Goal: Task Accomplishment & Management: Complete application form

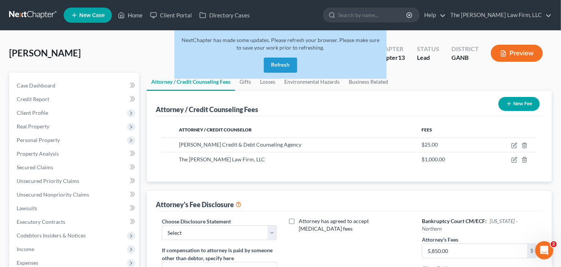
click at [282, 69] on button "Refresh" at bounding box center [280, 65] width 33 height 15
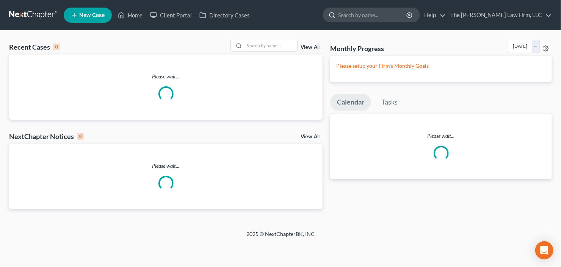
click at [397, 20] on input "search" at bounding box center [372, 15] width 69 height 14
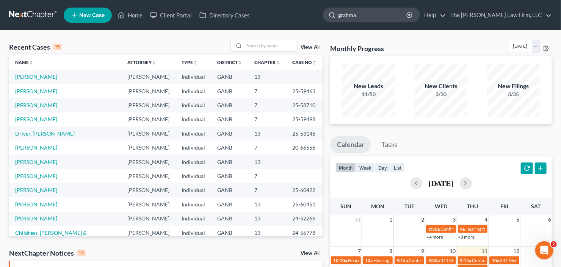
type input "grahma"
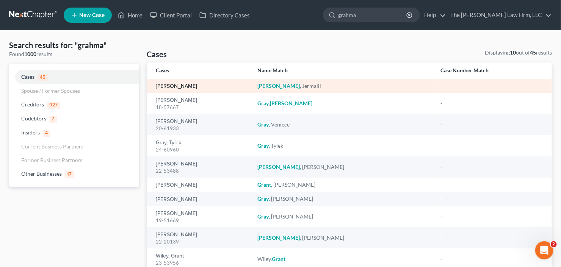
click at [185, 86] on link "[PERSON_NAME]" at bounding box center [176, 86] width 41 height 5
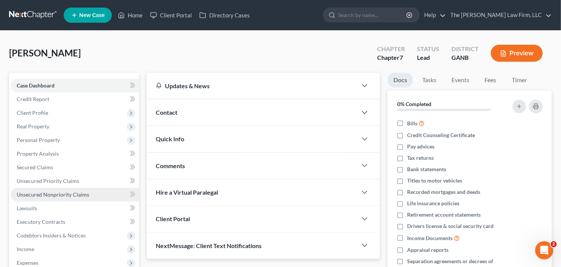
click at [58, 193] on span "Unsecured Nonpriority Claims" at bounding box center [53, 194] width 72 height 6
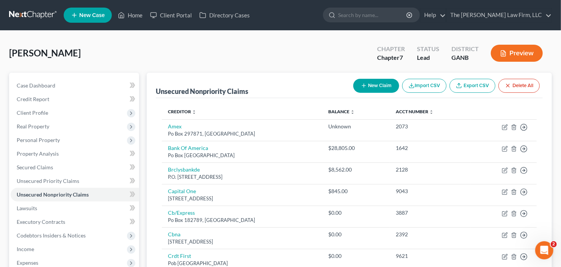
click at [379, 88] on button "New Claim" at bounding box center [376, 86] width 46 height 14
select select "0"
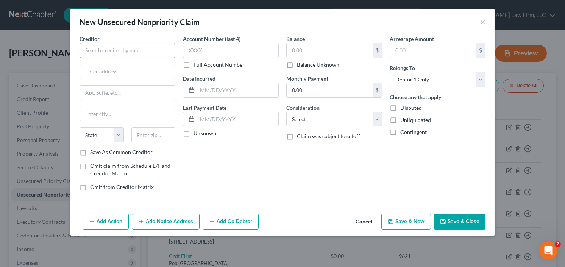
click at [123, 54] on input "text" at bounding box center [128, 50] width 96 height 15
click at [146, 55] on input "text" at bounding box center [128, 50] width 96 height 15
type input "Georgia Urology"
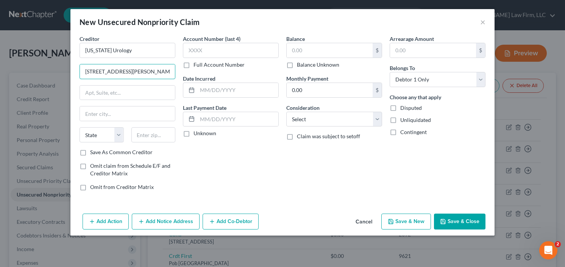
type input "1930 Brannan Rd"
type input "30253"
type input "Mcdonough"
select select "10"
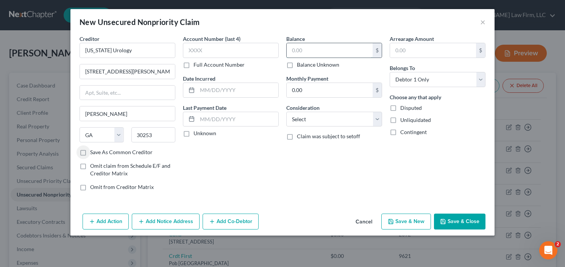
click at [299, 48] on input "text" at bounding box center [330, 50] width 86 height 14
type input "165"
click at [329, 123] on select "Select Cable / Satellite Services Collection Agency Credit Card Debt Debt Couns…" at bounding box center [334, 119] width 96 height 15
select select "9"
click at [286, 112] on select "Select Cable / Satellite Services Collection Agency Credit Card Debt Debt Couns…" at bounding box center [334, 119] width 96 height 15
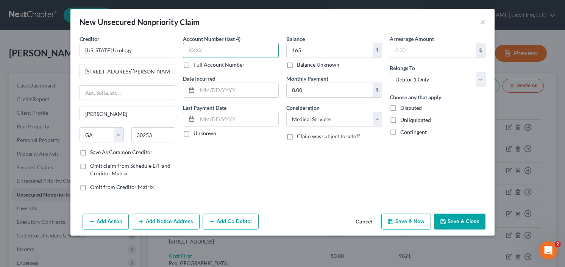
click at [211, 50] on input "text" at bounding box center [231, 50] width 96 height 15
type input "7879"
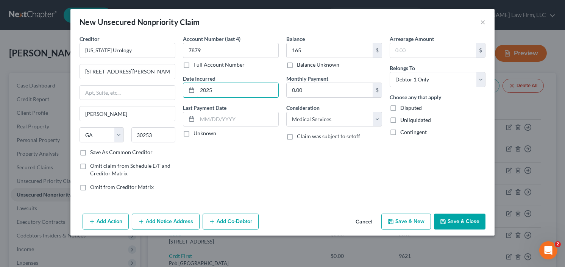
type input "2025"
drag, startPoint x: 450, startPoint y: 228, endPoint x: 532, endPoint y: 189, distance: 91.5
click at [450, 228] on button "Save & Close" at bounding box center [460, 222] width 52 height 16
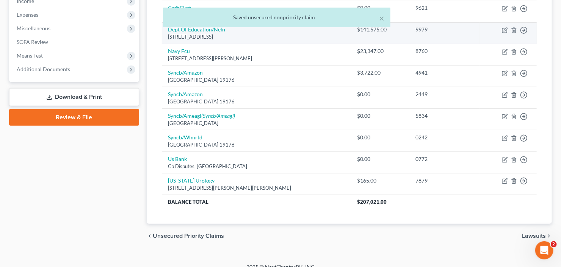
scroll to position [256, 0]
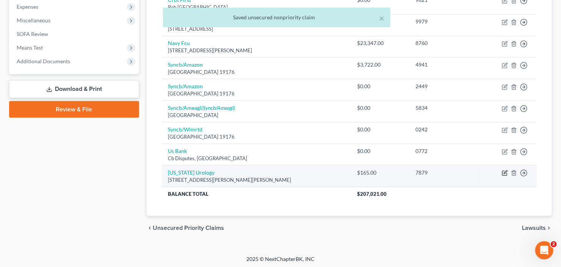
click at [505, 171] on icon "button" at bounding box center [505, 173] width 6 height 6
select select "10"
select select "9"
select select "0"
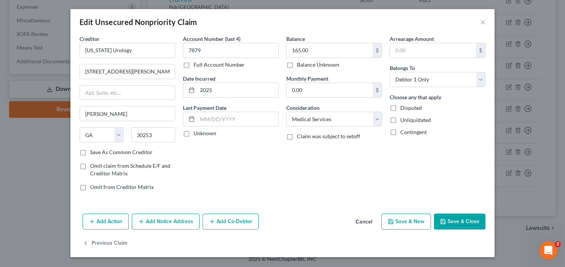
click at [90, 152] on label "Save As Common Creditor" at bounding box center [121, 152] width 63 height 8
click at [93, 152] on input "Save As Common Creditor" at bounding box center [95, 150] width 5 height 5
click at [452, 222] on button "Save & Close" at bounding box center [460, 222] width 52 height 16
checkbox input "false"
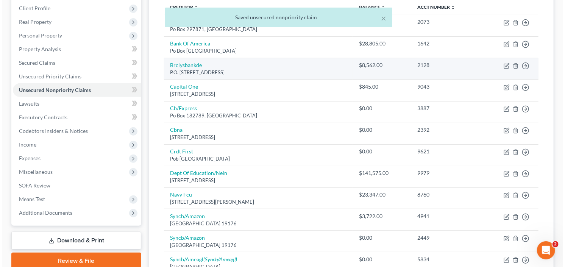
scroll to position [0, 0]
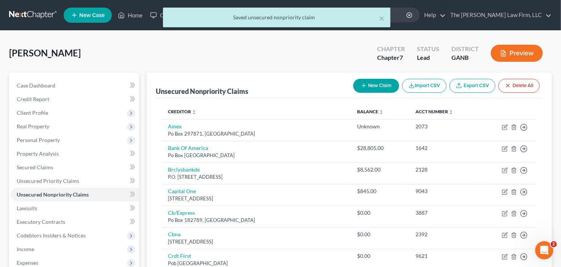
click at [381, 82] on button "New Claim" at bounding box center [376, 86] width 46 height 14
select select "0"
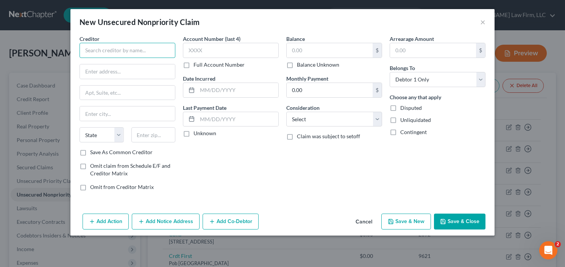
click at [122, 53] on input "text" at bounding box center [128, 50] width 96 height 15
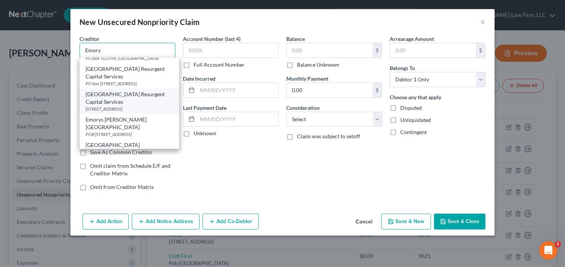
scroll to position [31, 0]
click at [121, 50] on input "Emory" at bounding box center [128, 50] width 96 height 15
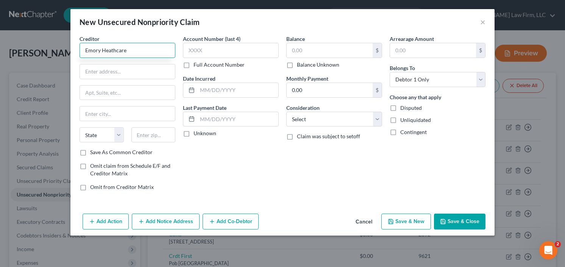
click at [120, 52] on input "Emory Heathcare" at bounding box center [128, 50] width 96 height 15
click at [121, 71] on input "text" at bounding box center [127, 71] width 95 height 14
type input "Emory Healthcare"
type input "POB 746699"
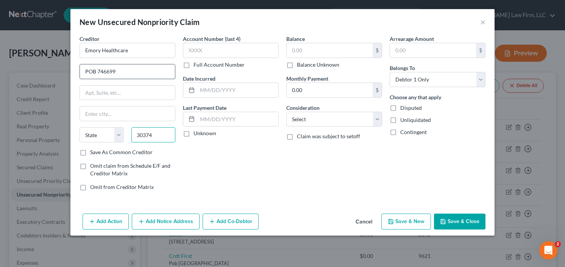
type input "30374"
type input "Atlanta"
select select "10"
click at [90, 152] on label "Save As Common Creditor" at bounding box center [121, 152] width 63 height 8
click at [93, 152] on input "Save As Common Creditor" at bounding box center [95, 150] width 5 height 5
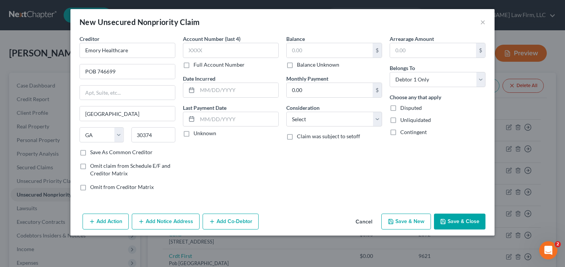
checkbox input "true"
click at [210, 56] on input "text" at bounding box center [231, 50] width 96 height 15
type input "6776"
click at [227, 90] on input "text" at bounding box center [237, 90] width 81 height 14
type input "2025"
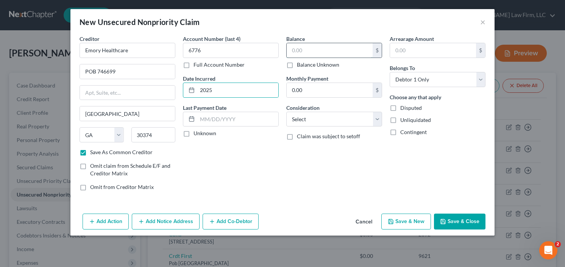
click at [328, 51] on input "text" at bounding box center [330, 50] width 86 height 14
type input "2,504.99"
click at [331, 113] on select "Select Cable / Satellite Services Collection Agency Credit Card Debt Debt Couns…" at bounding box center [334, 119] width 96 height 15
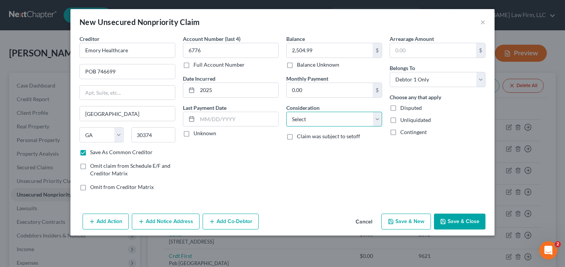
select select "9"
click at [286, 112] on select "Select Cable / Satellite Services Collection Agency Credit Card Debt Debt Couns…" at bounding box center [334, 119] width 96 height 15
click at [404, 218] on button "Save & New" at bounding box center [406, 222] width 50 height 16
select select "0"
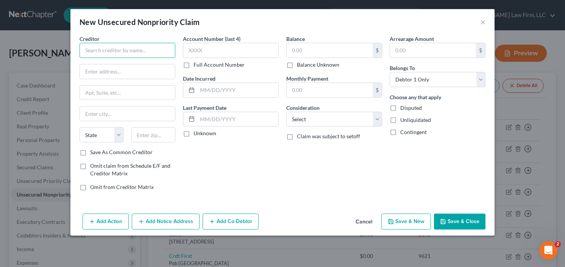
click at [126, 52] on input "text" at bounding box center [128, 50] width 96 height 15
type input "CEP America LLC"
type input "POB 582663"
type input "95358"
type input "Modesto"
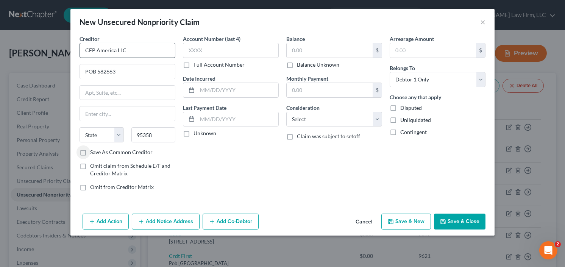
select select "4"
click at [329, 54] on input "text" at bounding box center [330, 50] width 86 height 14
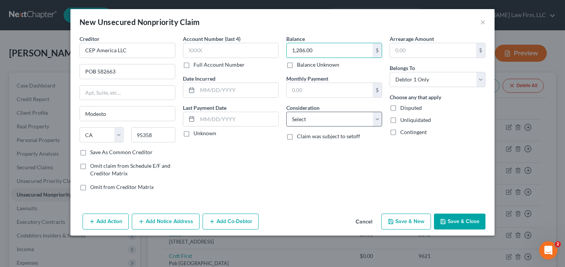
type input "1,286.00"
click at [343, 121] on select "Select Cable / Satellite Services Collection Agency Credit Card Debt Debt Couns…" at bounding box center [334, 119] width 96 height 15
select select "9"
click at [286, 112] on select "Select Cable / Satellite Services Collection Agency Credit Card Debt Debt Couns…" at bounding box center [334, 119] width 96 height 15
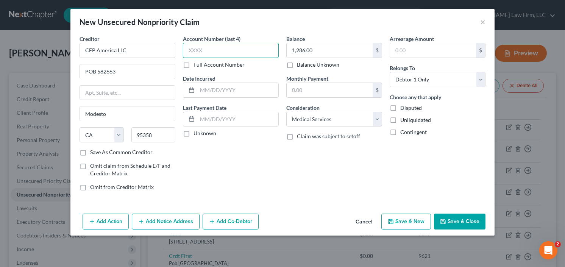
click at [206, 50] on input "text" at bounding box center [231, 50] width 96 height 15
type input "7610"
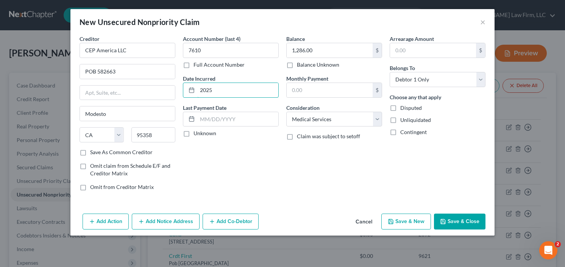
type input "2025"
click at [90, 149] on label "Save As Common Creditor" at bounding box center [121, 152] width 63 height 8
click at [93, 149] on input "Save As Common Creditor" at bounding box center [95, 150] width 5 height 5
drag, startPoint x: 457, startPoint y: 219, endPoint x: 508, endPoint y: 211, distance: 51.4
click at [457, 219] on button "Save & Close" at bounding box center [460, 222] width 52 height 16
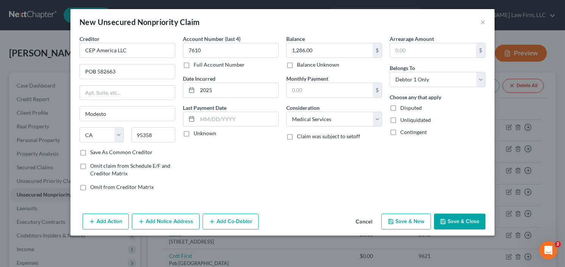
checkbox input "false"
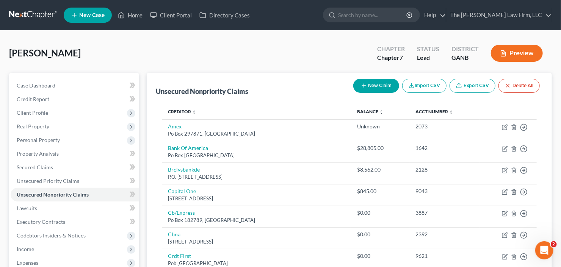
click at [376, 84] on button "New Claim" at bounding box center [376, 86] width 46 height 14
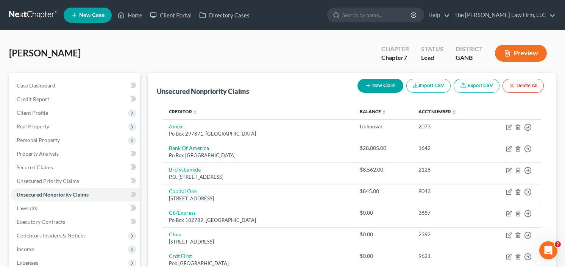
select select "0"
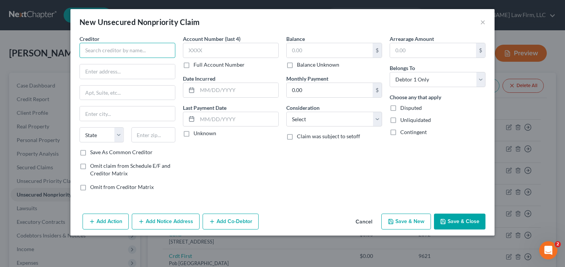
click at [95, 53] on input "text" at bounding box center [128, 50] width 96 height 15
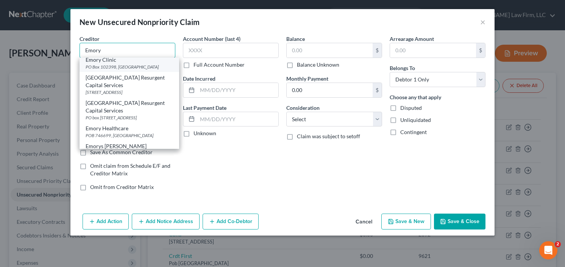
scroll to position [49, 0]
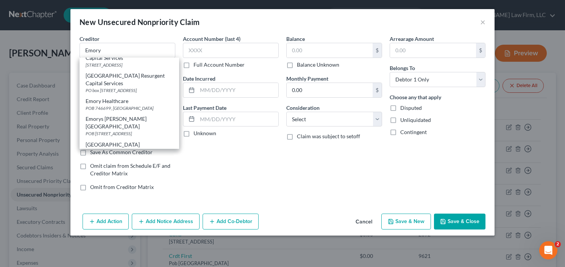
click at [109, 104] on div "Emory Healthcare" at bounding box center [130, 101] width 88 height 8
type input "Emory Healthcare"
type input "POB 746699"
type input "Atlanta"
select select "10"
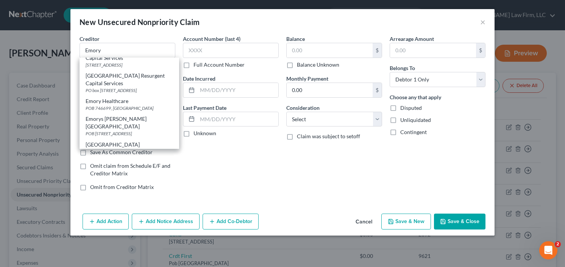
type input "30374"
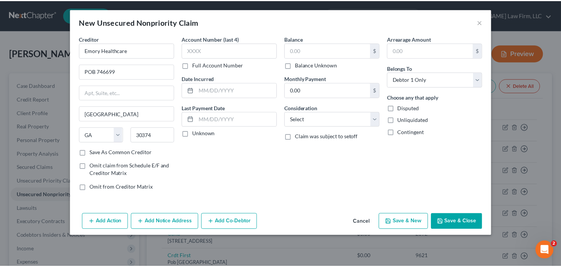
scroll to position [0, 0]
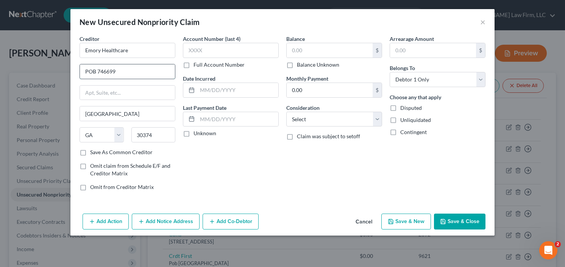
drag, startPoint x: 100, startPoint y: 70, endPoint x: 150, endPoint y: 71, distance: 49.6
click at [150, 72] on input "POB 746699" at bounding box center [127, 71] width 95 height 14
type input "POB 10062"
click at [90, 153] on label "Save As Common Creditor" at bounding box center [121, 152] width 63 height 8
click at [93, 153] on input "Save As Common Creditor" at bounding box center [95, 150] width 5 height 5
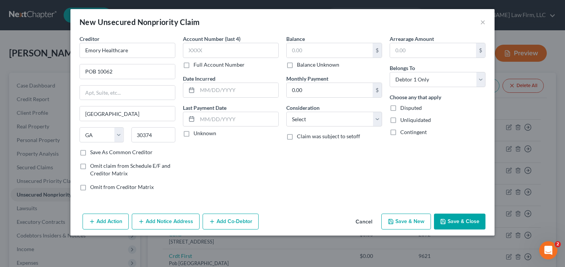
checkbox input "true"
click at [236, 58] on div "Account Number (last 4) Full Account Number" at bounding box center [231, 52] width 96 height 34
click at [236, 52] on input "text" at bounding box center [231, 50] width 96 height 15
click at [217, 48] on input "text" at bounding box center [231, 50] width 96 height 15
type input "2697"
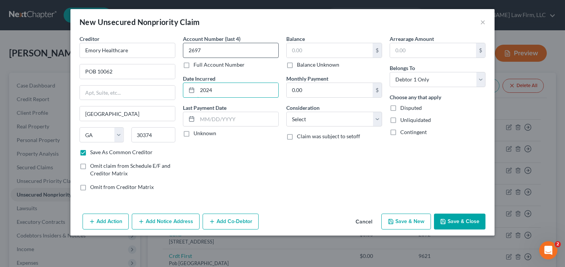
type input "2024"
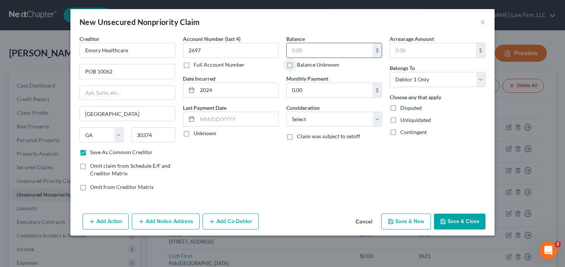
click at [329, 47] on input "text" at bounding box center [330, 50] width 86 height 14
type input "943"
click at [333, 118] on select "Select Cable / Satellite Services Collection Agency Credit Card Debt Debt Couns…" at bounding box center [334, 119] width 96 height 15
select select "9"
click at [286, 112] on select "Select Cable / Satellite Services Collection Agency Credit Card Debt Debt Couns…" at bounding box center [334, 119] width 96 height 15
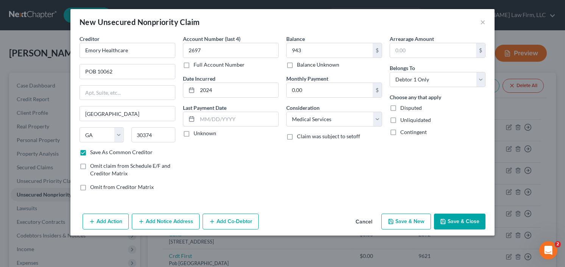
click at [397, 217] on button "Save & New" at bounding box center [406, 222] width 50 height 16
checkbox input "false"
select select "0"
type input "943.00"
click at [370, 222] on button "Cancel" at bounding box center [364, 221] width 29 height 15
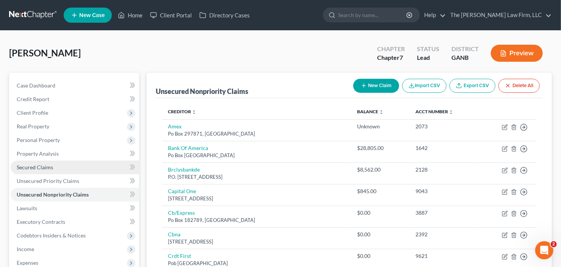
click at [28, 165] on span "Secured Claims" at bounding box center [35, 167] width 36 height 6
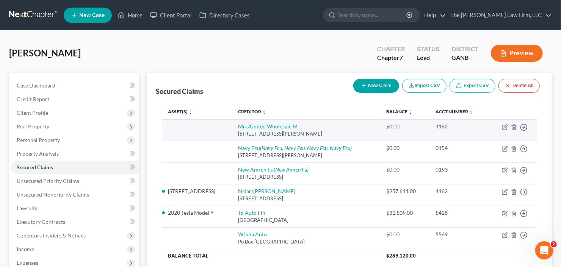
click at [510, 128] on td "Move to E Move to F Move to G Move to Notice Only" at bounding box center [512, 130] width 48 height 22
click at [513, 127] on line "button" at bounding box center [513, 128] width 0 height 2
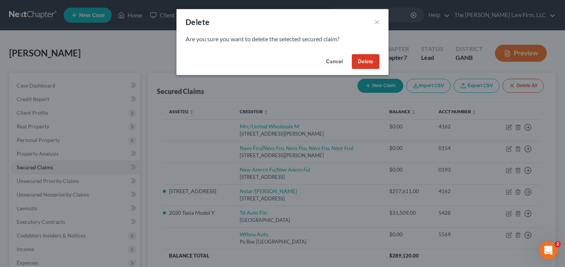
click at [358, 61] on button "Delete" at bounding box center [366, 61] width 28 height 15
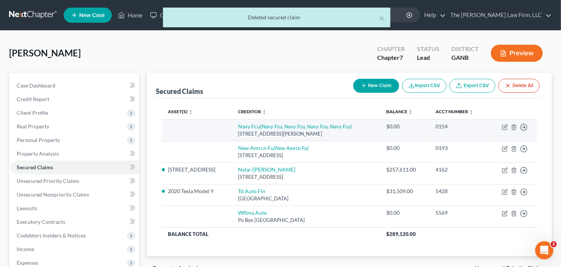
click at [510, 126] on td "Move to E Move to F Move to G Move to Notice Only" at bounding box center [512, 130] width 48 height 22
click at [514, 127] on icon "button" at bounding box center [514, 127] width 6 height 6
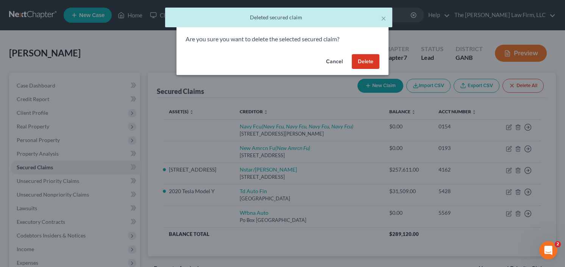
click at [362, 66] on button "Delete" at bounding box center [366, 61] width 28 height 15
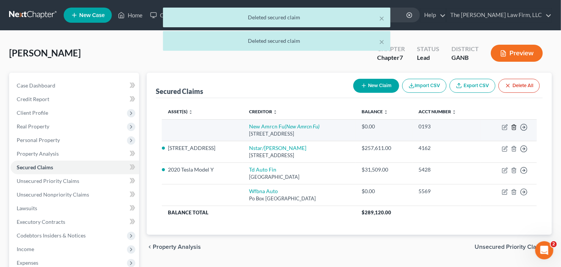
click at [514, 126] on icon "button" at bounding box center [514, 127] width 6 height 6
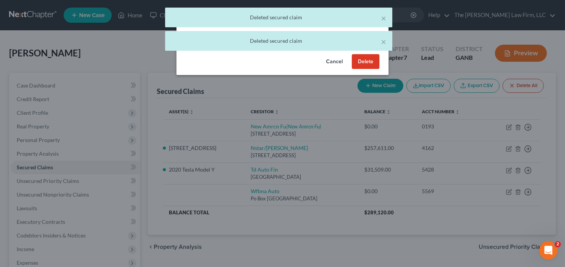
click at [366, 62] on button "Delete" at bounding box center [366, 61] width 28 height 15
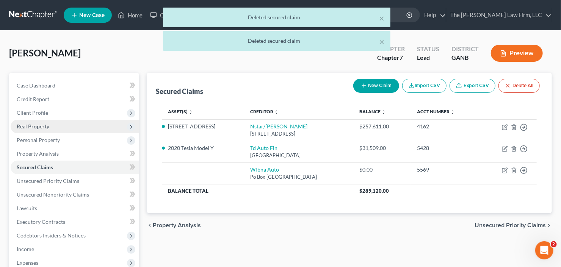
click at [72, 120] on span "Real Property" at bounding box center [75, 127] width 128 height 14
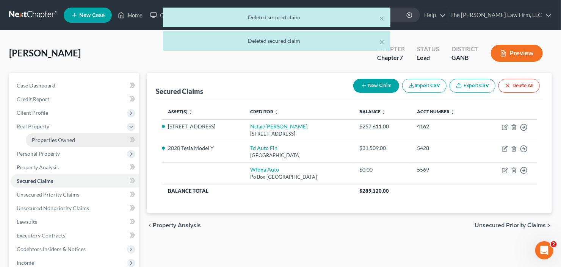
click at [67, 138] on span "Properties Owned" at bounding box center [53, 140] width 43 height 6
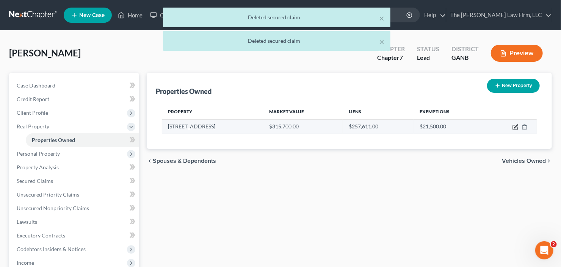
click at [514, 128] on icon "button" at bounding box center [515, 127] width 6 height 6
select select "10"
select select "0"
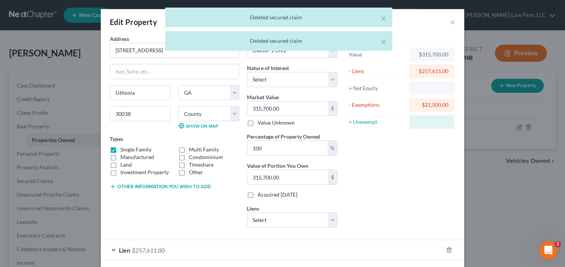
checkbox input "true"
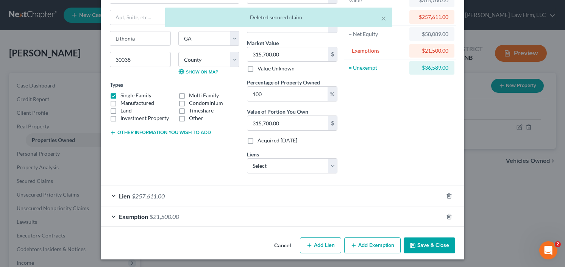
click at [161, 219] on div "Exemption $21,500.00" at bounding box center [272, 216] width 342 height 20
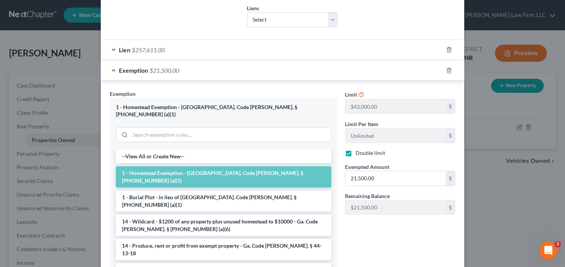
scroll to position [250, 0]
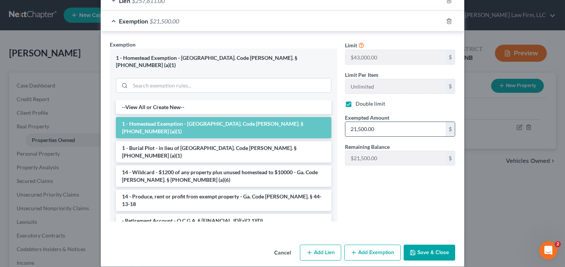
drag, startPoint x: 403, startPoint y: 135, endPoint x: 398, endPoint y: 130, distance: 7.2
click at [402, 135] on div "Limit $43,000.00 $ Limit Per Item Unlimited $ Double limit Exempted Amount * 21…" at bounding box center [400, 106] width 118 height 131
click at [397, 129] on input "21,500.00" at bounding box center [395, 129] width 100 height 14
type input "43,000"
click at [419, 245] on button "Save & Close" at bounding box center [430, 253] width 52 height 16
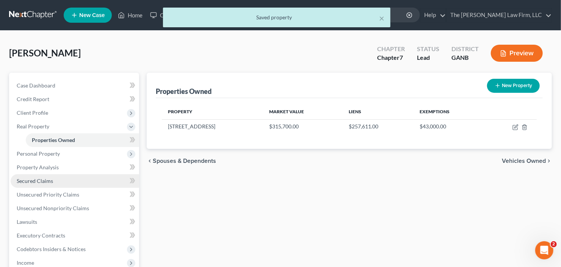
click at [29, 176] on link "Secured Claims" at bounding box center [75, 181] width 128 height 14
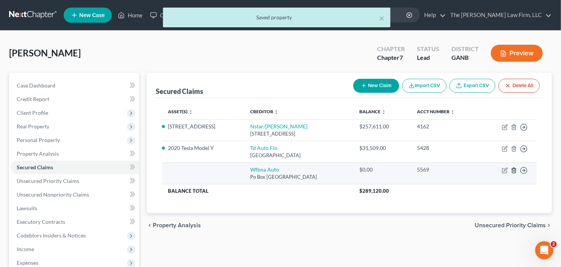
click at [514, 171] on icon "button" at bounding box center [514, 170] width 6 height 6
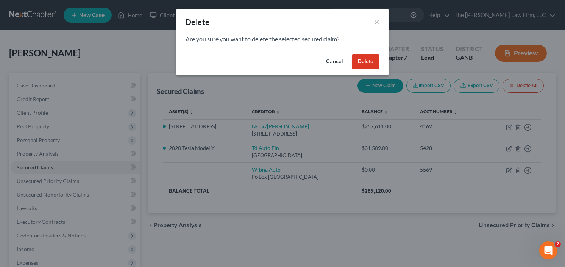
click at [364, 58] on button "Delete" at bounding box center [366, 61] width 28 height 15
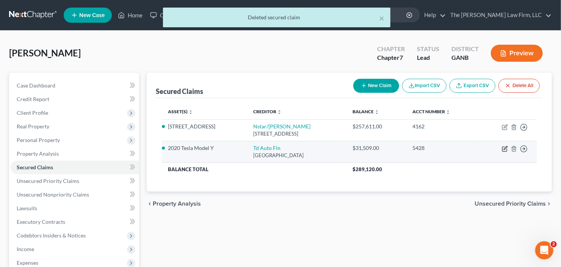
click at [505, 149] on icon "button" at bounding box center [505, 149] width 6 height 6
select select "39"
select select "2"
select select "0"
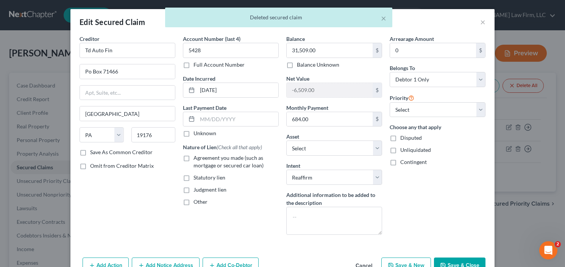
click at [194, 155] on label "Agreement you made (such as mortgage or secured car loan)" at bounding box center [236, 161] width 85 height 15
click at [197, 155] on input "Agreement you made (such as mortgage or secured car loan)" at bounding box center [199, 156] width 5 height 5
checkbox input "true"
click at [453, 260] on button "Save & Close" at bounding box center [460, 266] width 52 height 16
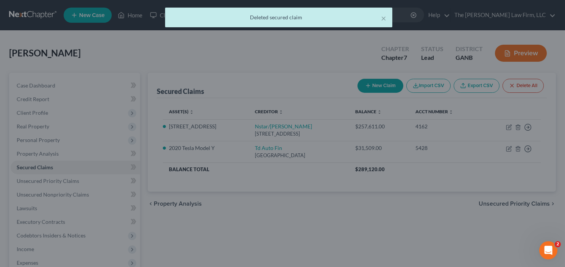
select select "6"
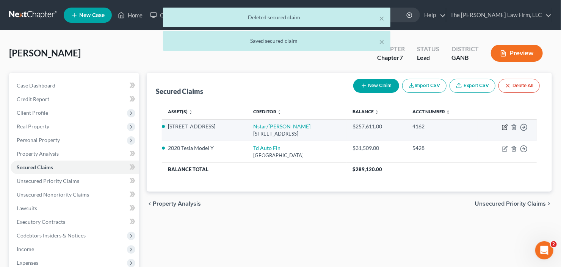
click at [505, 125] on icon "button" at bounding box center [504, 126] width 3 height 3
select select "45"
select select "2"
select select "0"
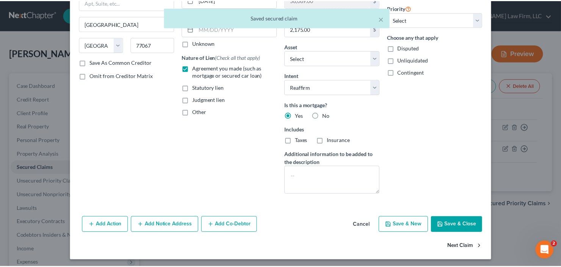
scroll to position [91, 0]
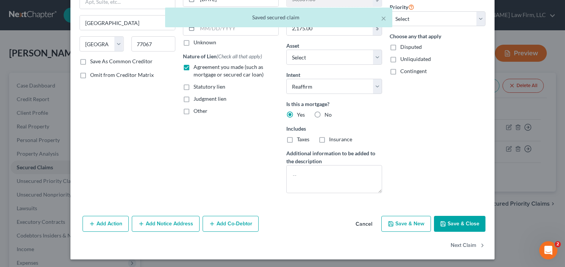
click at [460, 222] on button "Save & Close" at bounding box center [460, 224] width 52 height 16
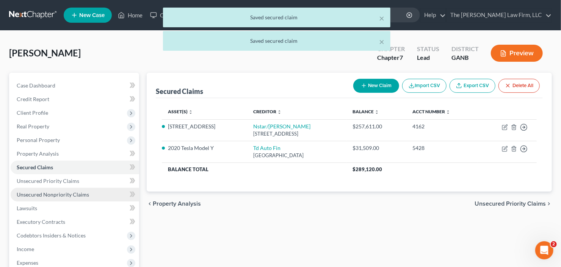
click at [25, 195] on span "Unsecured Nonpriority Claims" at bounding box center [53, 194] width 72 height 6
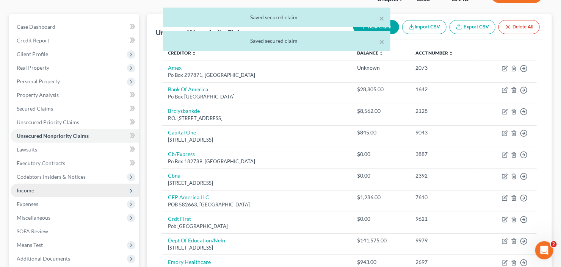
scroll to position [91, 0]
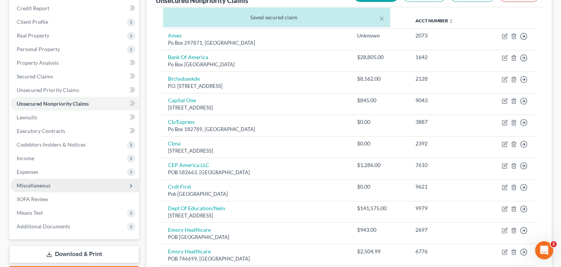
click at [56, 185] on span "Miscellaneous" at bounding box center [75, 186] width 128 height 14
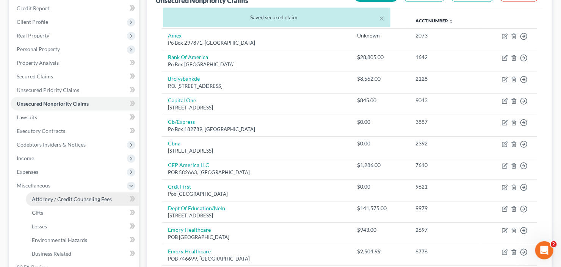
drag, startPoint x: 80, startPoint y: 202, endPoint x: 141, endPoint y: 183, distance: 63.4
click at [80, 202] on link "Attorney / Credit Counseling Fees" at bounding box center [82, 199] width 113 height 14
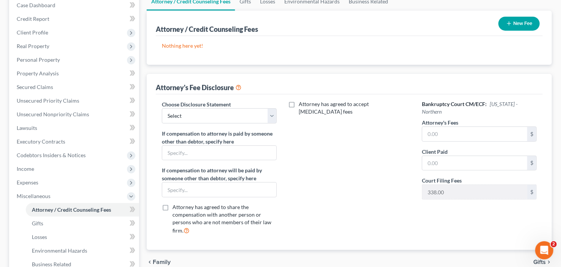
scroll to position [121, 0]
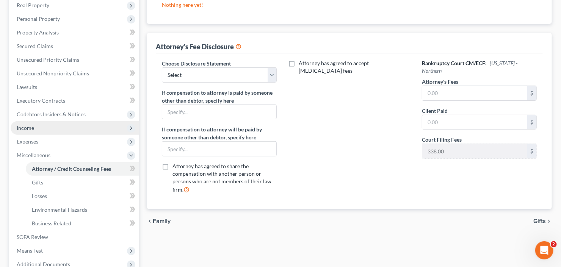
click at [42, 127] on span "Income" at bounding box center [75, 128] width 128 height 14
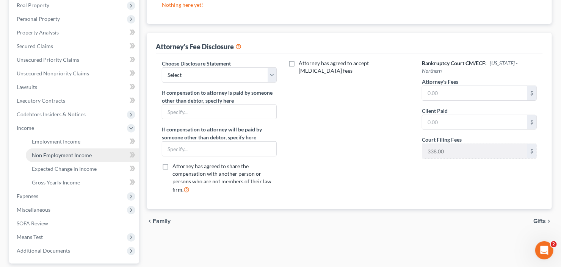
click at [61, 154] on span "Non Employment Income" at bounding box center [62, 155] width 60 height 6
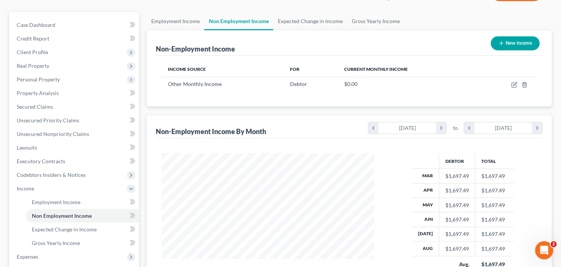
scroll to position [152, 0]
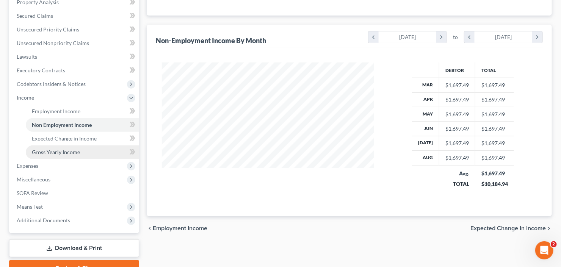
click at [67, 149] on span "Gross Yearly Income" at bounding box center [56, 152] width 48 height 6
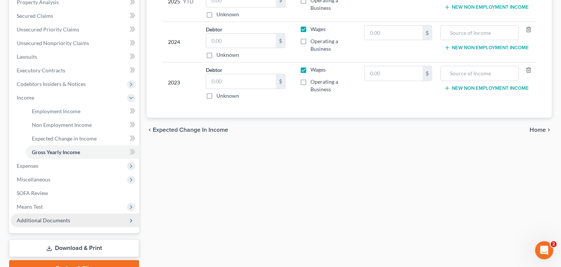
click at [50, 219] on span "Additional Documents" at bounding box center [43, 220] width 53 height 6
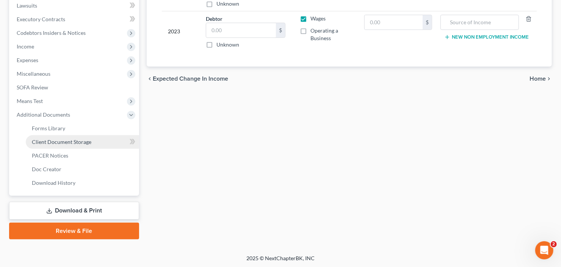
click at [75, 147] on link "Client Document Storage" at bounding box center [82, 142] width 113 height 14
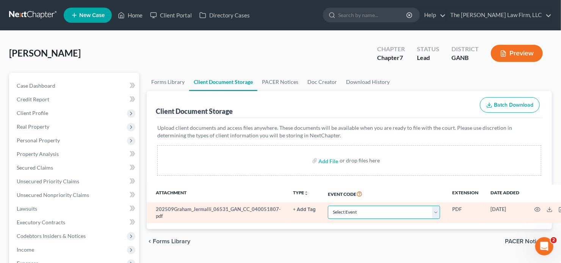
click at [372, 210] on select "Select Event 01 - Chapter 13 Plan - Initial Plan 02-Application to Pay Filing F…" at bounding box center [384, 211] width 112 height 13
select select "5"
click at [371, 209] on select "Select Event 01 - Chapter 13 Plan - Initial Plan 02-Application to Pay Filing F…" at bounding box center [384, 211] width 112 height 13
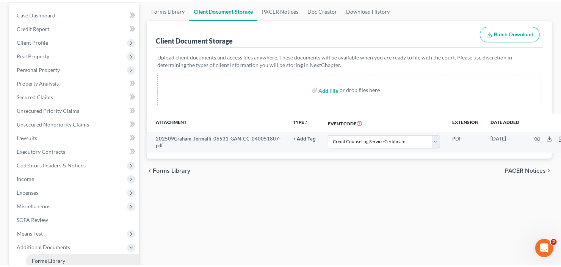
scroll to position [182, 0]
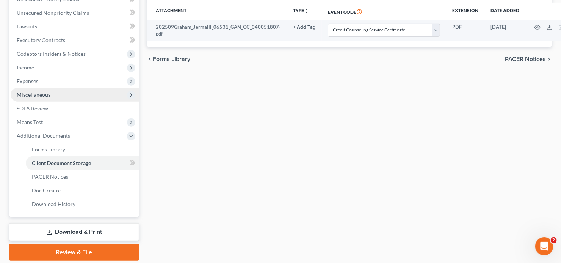
click at [75, 97] on span "Miscellaneous" at bounding box center [75, 95] width 128 height 14
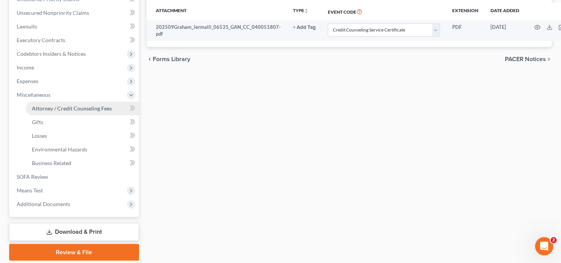
click at [78, 107] on span "Attorney / Credit Counseling Fees" at bounding box center [72, 108] width 80 height 6
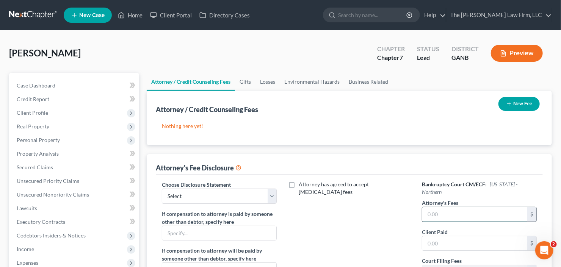
click at [458, 207] on input "text" at bounding box center [474, 214] width 105 height 14
type input "2,000"
type input "400"
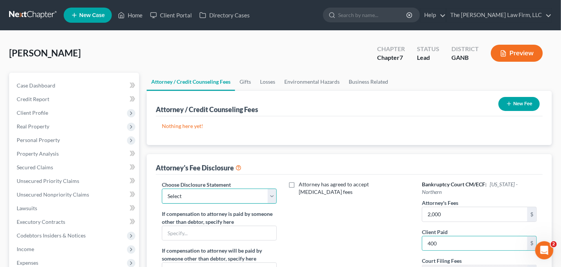
click at [220, 196] on select "Select Advanced Fee 13 Joint Hourly fee agreement Chapter 13 Advance Fee Ch 7 S…" at bounding box center [219, 196] width 115 height 15
select select "3"
click at [162, 189] on select "Select Advanced Fee 13 Joint Hourly fee agreement Chapter 13 Advance Fee Ch 7 S…" at bounding box center [219, 196] width 115 height 15
click at [516, 103] on button "New Fee" at bounding box center [518, 104] width 41 height 14
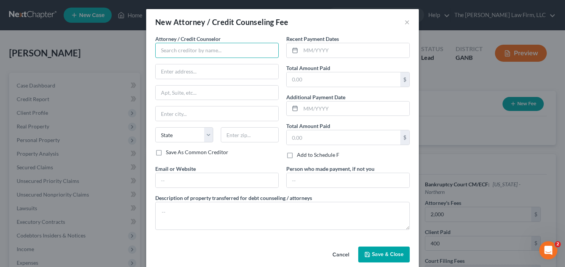
click at [212, 50] on input "text" at bounding box center [216, 50] width 123 height 15
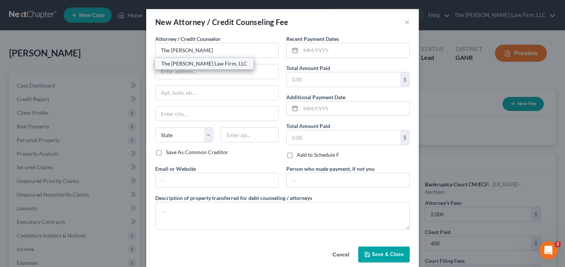
click at [205, 63] on div "The [PERSON_NAME] Law Firm, LLC" at bounding box center [204, 64] width 86 height 8
type input "The [PERSON_NAME] Law Firm, LLC"
type input "5555 Glenridge Connector Suite 200"
type input "Atlanta"
select select "10"
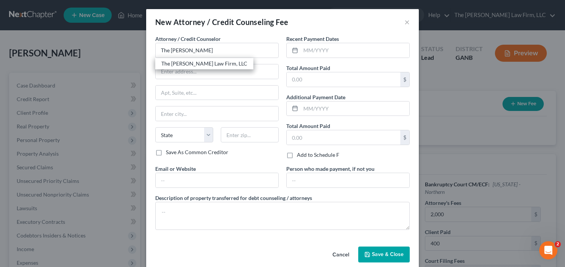
type input "30342"
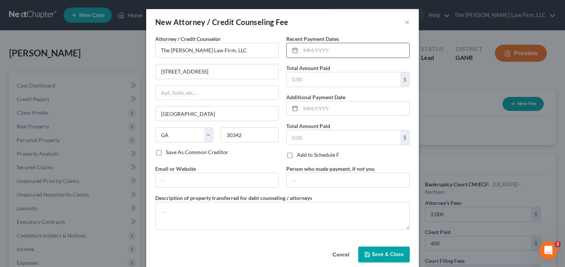
click at [339, 57] on input "text" at bounding box center [355, 50] width 109 height 14
type input "9/25"
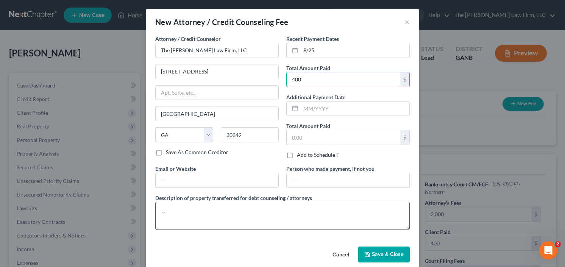
type input "400"
click at [180, 208] on textarea at bounding box center [282, 216] width 255 height 28
type textarea "[MEDICAL_DATA]"
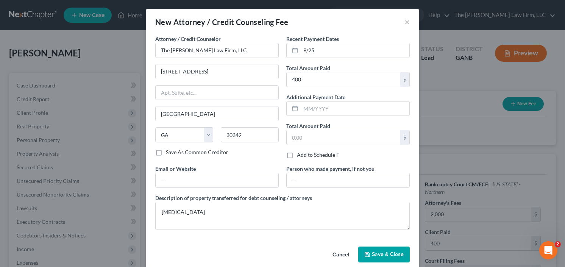
click at [390, 255] on span "Save & Close" at bounding box center [388, 254] width 32 height 6
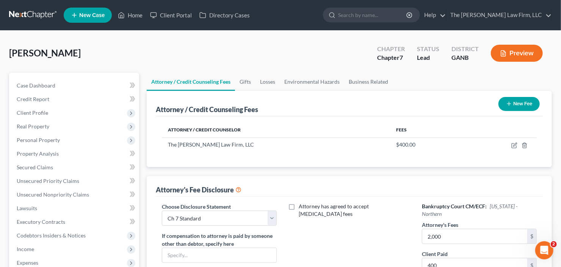
click at [518, 100] on button "New Fee" at bounding box center [518, 104] width 41 height 14
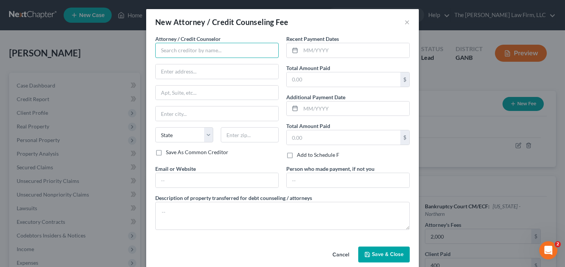
click at [183, 54] on input "text" at bounding box center [216, 50] width 123 height 15
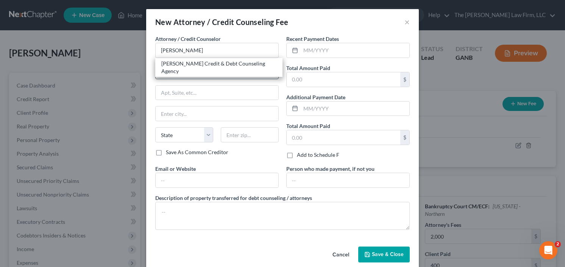
drag, startPoint x: 191, startPoint y: 67, endPoint x: 201, endPoint y: 64, distance: 10.8
click at [192, 67] on div "[PERSON_NAME] Credit & Debt Counseling Agency" at bounding box center [218, 67] width 127 height 19
type input "[PERSON_NAME] Credit & Debt Counseling Agency"
type input "20003 387th Ave"
type input "Wolsey"
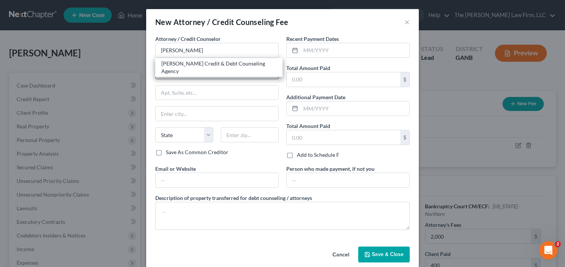
select select "43"
type input "57384"
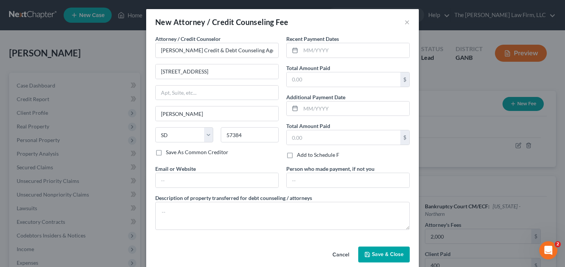
click at [355, 42] on div "Recent Payment Dates" at bounding box center [347, 46] width 123 height 23
click at [303, 51] on input "text" at bounding box center [355, 50] width 109 height 14
type input "9/25"
type input "25"
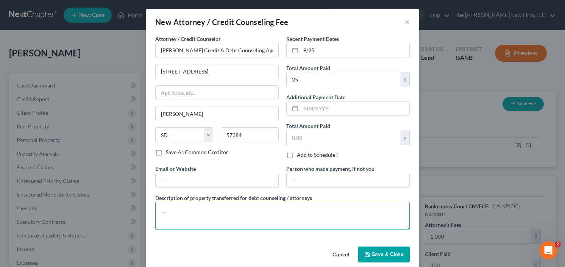
click at [256, 214] on textarea at bounding box center [282, 216] width 255 height 28
click at [181, 211] on textarea "credit couseling" at bounding box center [282, 216] width 255 height 28
type textarea "credit counseling"
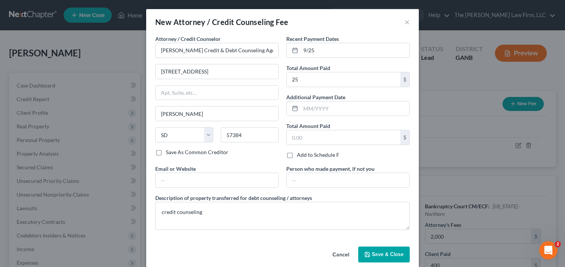
click at [381, 253] on span "Save & Close" at bounding box center [388, 254] width 32 height 6
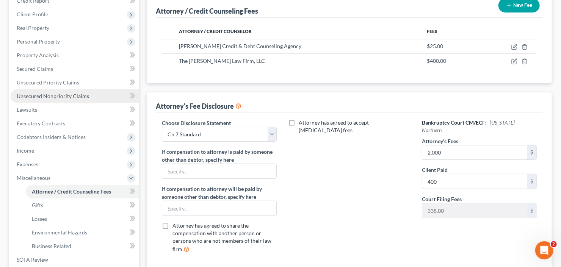
scroll to position [152, 0]
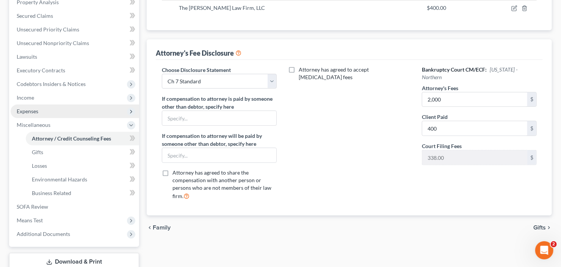
click at [44, 107] on span "Expenses" at bounding box center [75, 112] width 128 height 14
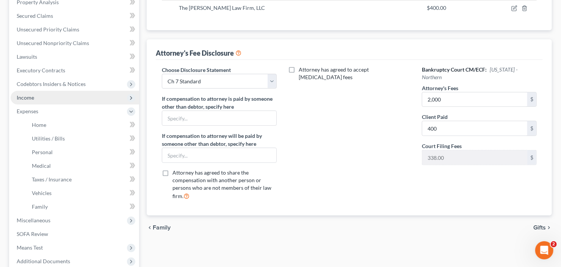
click at [49, 102] on span "Income" at bounding box center [75, 98] width 128 height 14
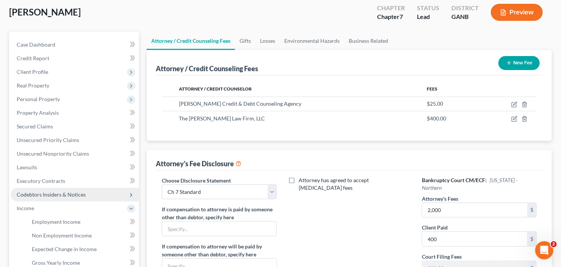
scroll to position [30, 0]
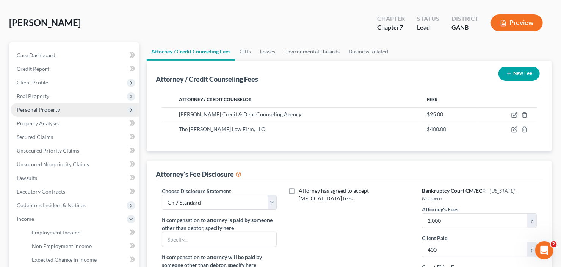
click at [59, 109] on span "Personal Property" at bounding box center [75, 110] width 128 height 14
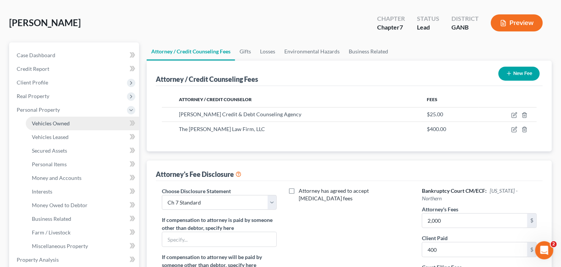
click at [59, 117] on link "Vehicles Owned" at bounding box center [82, 124] width 113 height 14
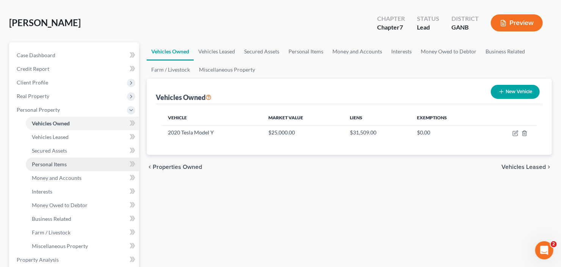
click at [56, 163] on span "Personal Items" at bounding box center [49, 164] width 35 height 6
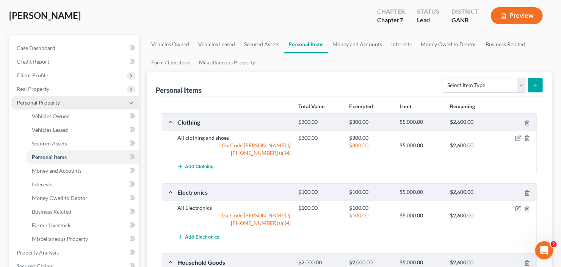
scroll to position [61, 0]
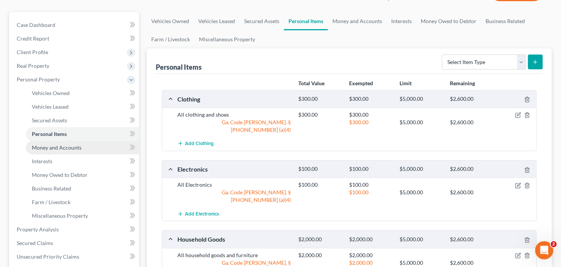
click at [61, 146] on span "Money and Accounts" at bounding box center [57, 147] width 50 height 6
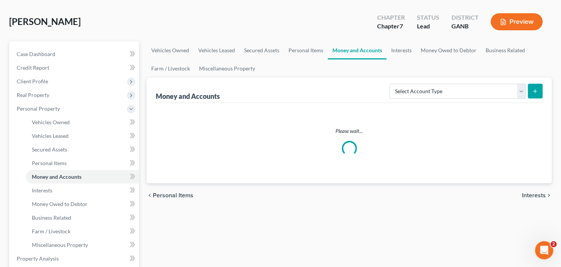
scroll to position [61, 0]
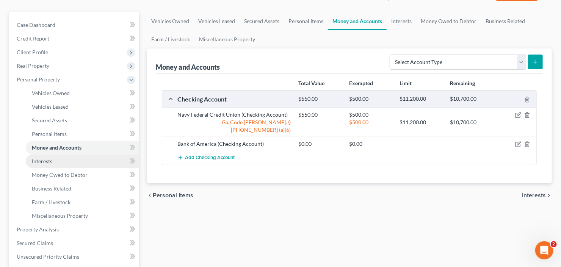
click at [40, 165] on link "Interests" at bounding box center [82, 162] width 113 height 14
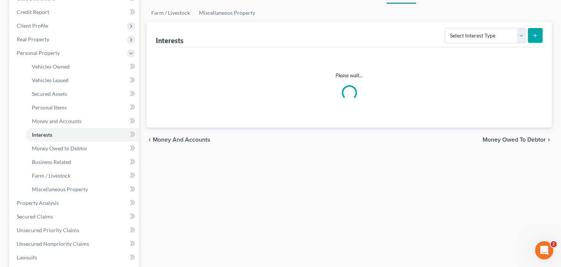
scroll to position [91, 0]
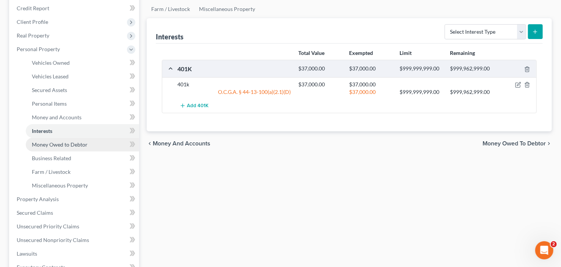
click at [79, 142] on span "Money Owed to Debtor" at bounding box center [60, 144] width 56 height 6
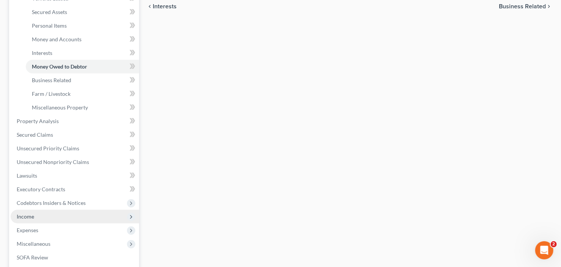
scroll to position [271, 0]
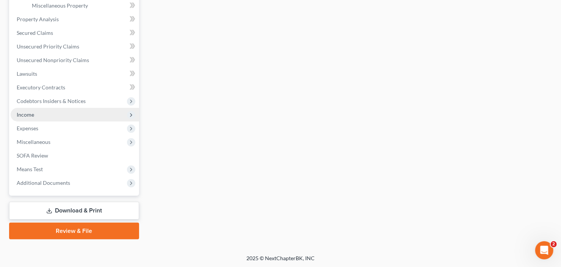
click at [53, 119] on span "Income" at bounding box center [75, 115] width 128 height 14
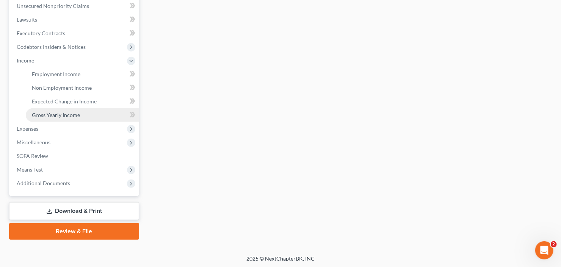
click at [62, 117] on span "Gross Yearly Income" at bounding box center [56, 115] width 48 height 6
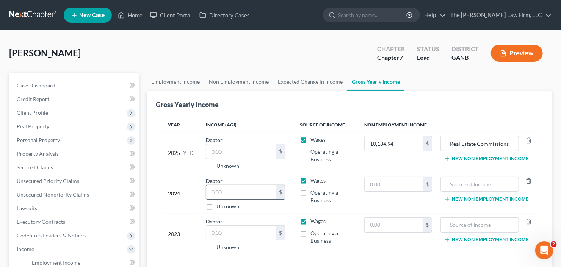
click at [232, 193] on input "text" at bounding box center [241, 192] width 70 height 14
click at [230, 190] on input "text" at bounding box center [241, 192] width 70 height 14
type input "100,343"
click at [235, 151] on input "text" at bounding box center [241, 151] width 70 height 14
click at [64, 135] on span "Personal Property" at bounding box center [75, 140] width 128 height 14
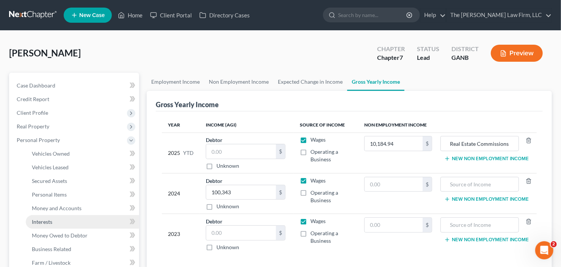
click at [53, 224] on link "Interests" at bounding box center [82, 222] width 113 height 14
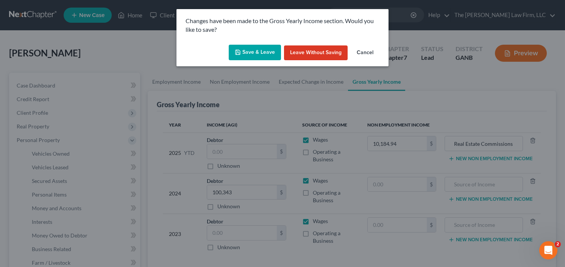
click at [253, 53] on button "Save & Leave" at bounding box center [255, 53] width 52 height 16
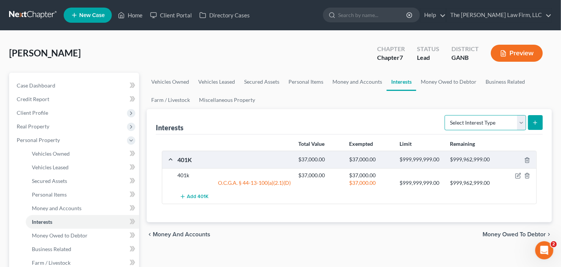
click at [476, 122] on select "Select Interest Type 401K Annuity Bond Education IRA Government Bond Government…" at bounding box center [484, 122] width 81 height 15
select select "incorporated_business"
click at [445, 115] on select "Select Interest Type 401K Annuity Bond Education IRA Government Bond Government…" at bounding box center [484, 122] width 81 height 15
click at [536, 123] on icon "submit" at bounding box center [535, 123] width 6 height 6
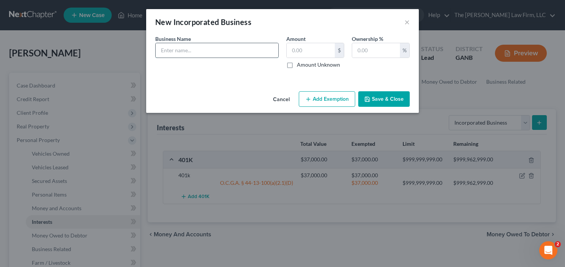
click at [222, 55] on input "text" at bounding box center [217, 50] width 123 height 14
type input "Graham Realty LLC"
click at [353, 53] on input "text" at bounding box center [376, 50] width 48 height 14
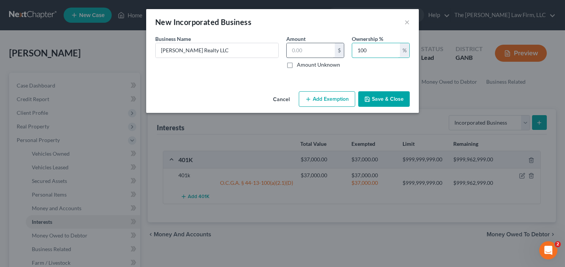
type input "100"
click at [301, 47] on input "text" at bounding box center [311, 50] width 48 height 14
type input "0.00"
click at [387, 98] on button "Save & Close" at bounding box center [384, 99] width 52 height 16
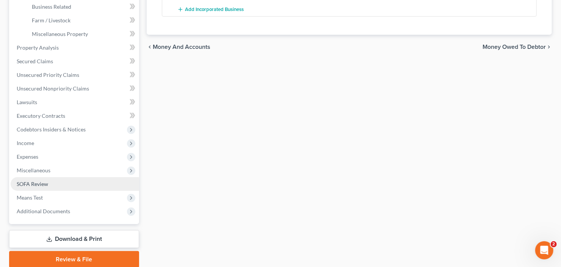
click at [47, 186] on span "SOFA Review" at bounding box center [32, 184] width 31 height 6
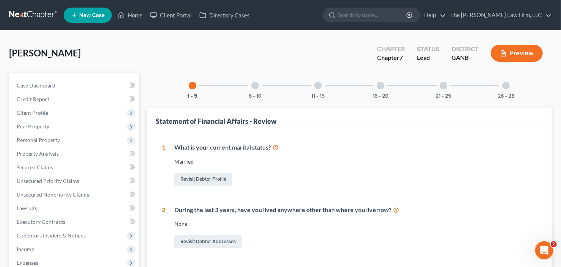
click at [500, 80] on div "26 - 28" at bounding box center [506, 86] width 26 height 26
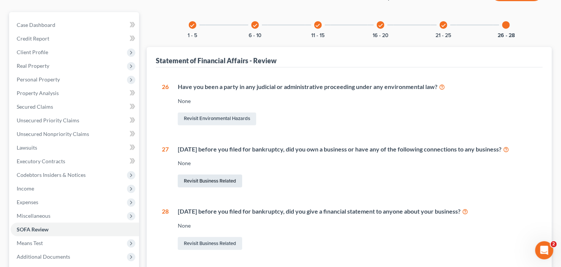
click at [211, 180] on link "Revisit Business Related" at bounding box center [210, 181] width 64 height 13
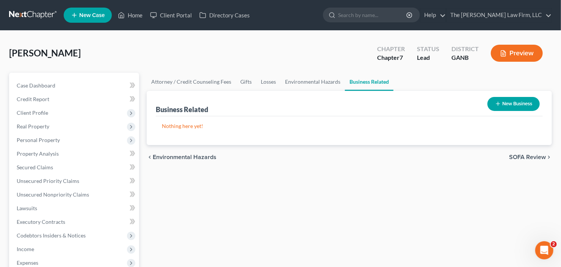
click at [514, 106] on button "New Business" at bounding box center [513, 104] width 52 height 14
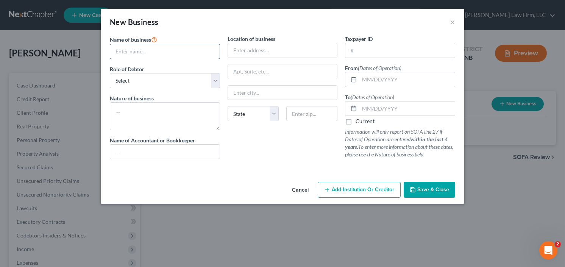
click at [135, 56] on input "text" at bounding box center [164, 51] width 109 height 14
type input "Graham Realty LLC"
click at [155, 106] on textarea at bounding box center [165, 116] width 110 height 28
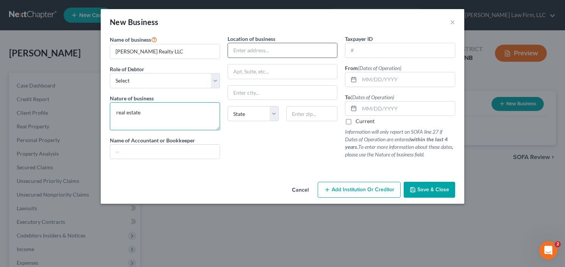
type textarea "real estate"
click at [270, 50] on input "text" at bounding box center [282, 50] width 109 height 14
type input "none"
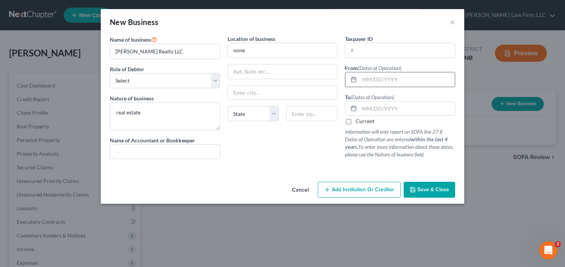
click at [368, 81] on input "text" at bounding box center [406, 79] width 95 height 14
type input "07/20/2026"
click at [356, 120] on label "Current" at bounding box center [365, 121] width 19 height 8
click at [359, 120] on input "Current" at bounding box center [361, 119] width 5 height 5
checkbox input "true"
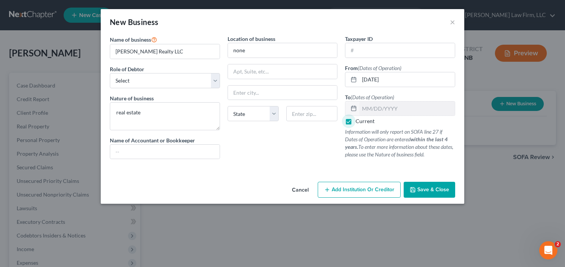
click at [446, 188] on span "Save & Close" at bounding box center [433, 189] width 32 height 6
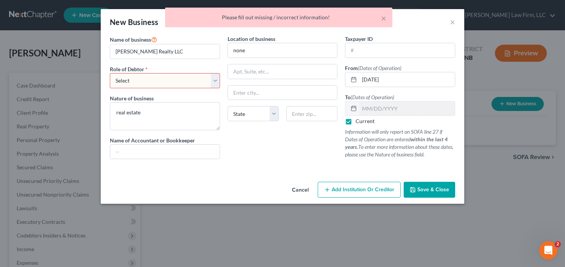
click at [156, 81] on select "Select A member of a limited liability company (LLC) or limited liability partn…" at bounding box center [165, 80] width 110 height 15
select select "member"
click at [110, 73] on select "Select A member of a limited liability company (LLC) or limited liability partn…" at bounding box center [165, 80] width 110 height 15
click at [426, 190] on span "Save & Close" at bounding box center [433, 189] width 32 height 6
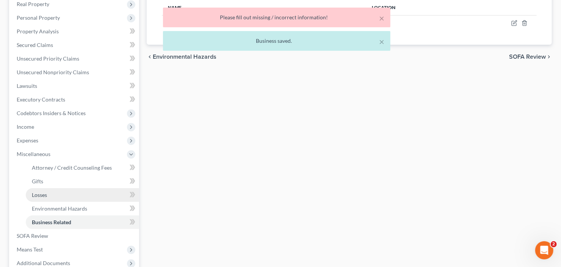
scroll to position [152, 0]
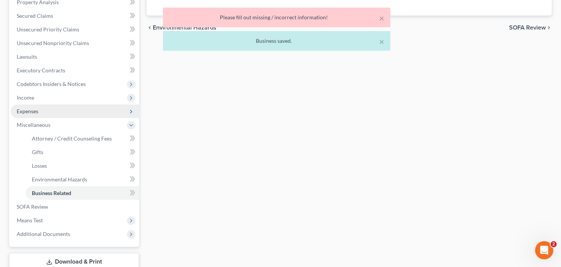
click at [43, 111] on span "Expenses" at bounding box center [75, 112] width 128 height 14
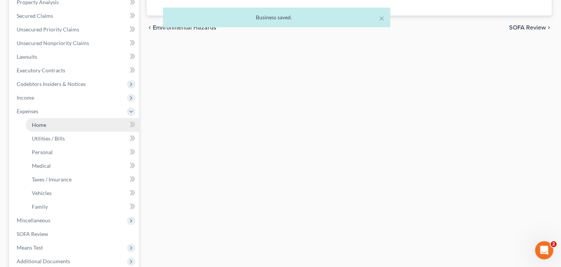
click at [46, 123] on link "Home" at bounding box center [82, 125] width 113 height 14
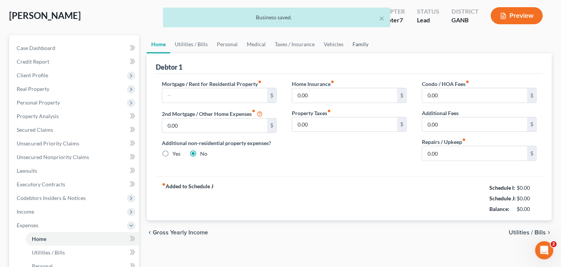
scroll to position [61, 0]
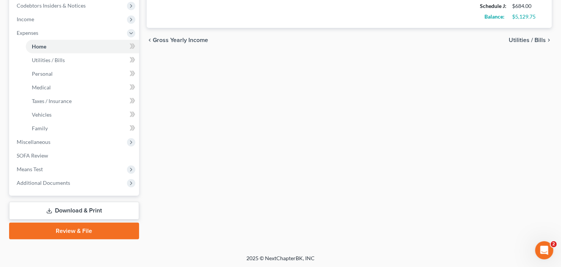
click at [30, 212] on link "Download & Print" at bounding box center [74, 211] width 130 height 18
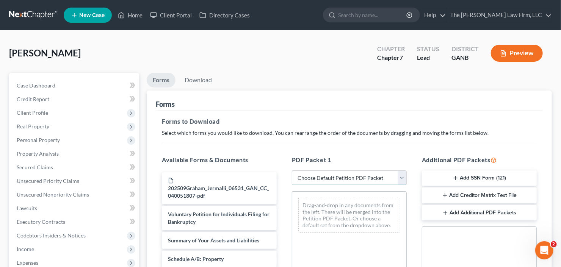
click at [342, 177] on select "Choose Default Petition PDF Packet Complete Bankruptcy Petition (all forms and …" at bounding box center [349, 177] width 115 height 15
select select "0"
click at [292, 170] on select "Choose Default Petition PDF Packet Complete Bankruptcy Petition (all forms and …" at bounding box center [349, 177] width 115 height 15
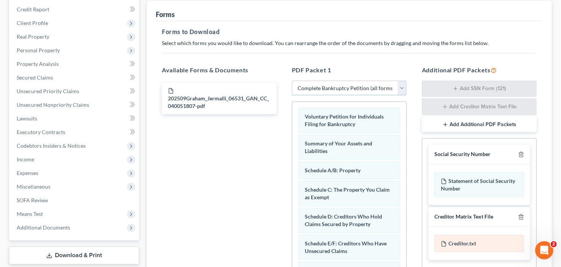
scroll to position [200, 0]
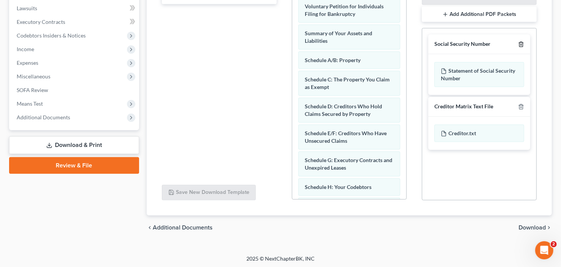
click at [522, 43] on icon "button" at bounding box center [521, 44] width 6 height 6
click at [522, 104] on icon "button" at bounding box center [521, 107] width 6 height 6
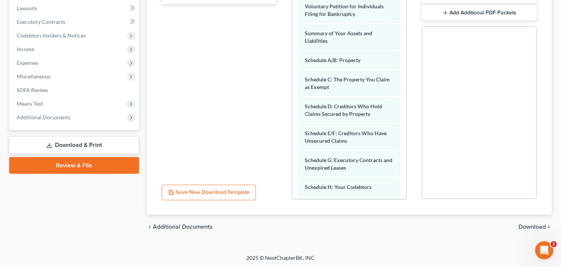
click at [535, 224] on span "Download" at bounding box center [531, 227] width 27 height 6
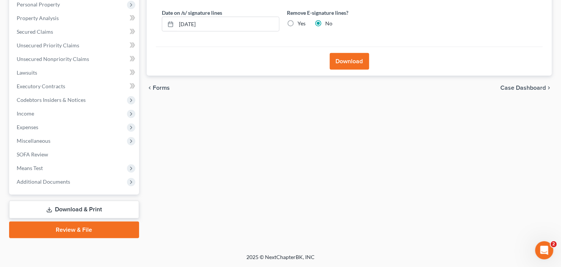
scroll to position [134, 0]
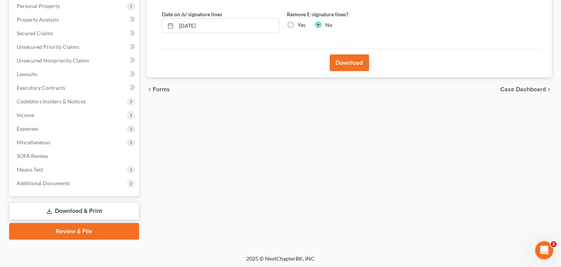
click at [349, 58] on button "Download" at bounding box center [349, 63] width 39 height 17
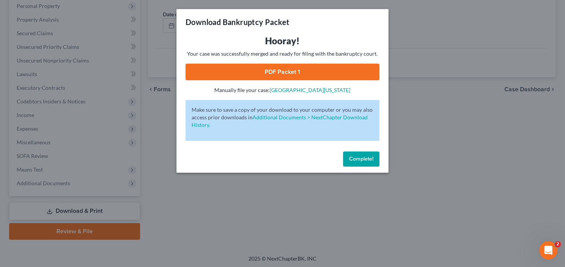
click at [270, 69] on link "PDF Packet 1" at bounding box center [283, 72] width 194 height 17
drag, startPoint x: 373, startPoint y: 163, endPoint x: 372, endPoint y: 158, distance: 4.3
click at [373, 162] on button "Complete!" at bounding box center [361, 159] width 36 height 15
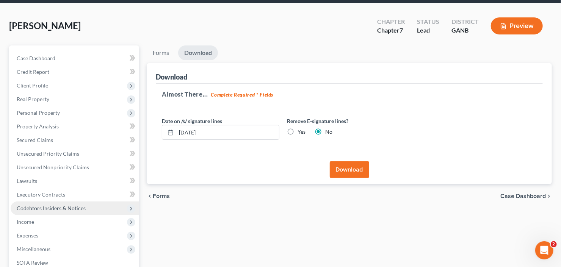
scroll to position [13, 0]
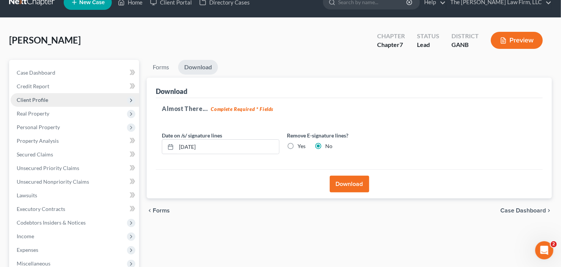
click at [47, 97] on span "Client Profile" at bounding box center [75, 100] width 128 height 14
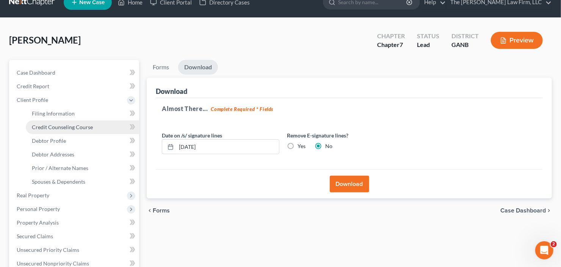
click at [52, 125] on span "Credit Counseling Course" at bounding box center [62, 127] width 61 height 6
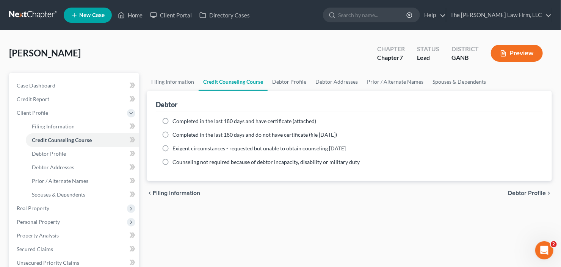
click at [192, 119] on span "Completed in the last 180 days and have certificate (attached)" at bounding box center [244, 121] width 144 height 6
click at [180, 119] on input "Completed in the last 180 days and have certificate (attached)" at bounding box center [177, 119] width 5 height 5
radio input "true"
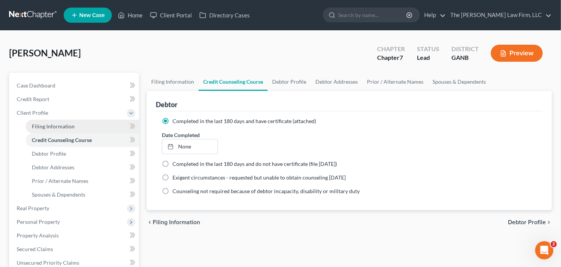
click at [56, 128] on span "Filing Information" at bounding box center [53, 126] width 43 height 6
select select "1"
select select "0"
select select "10"
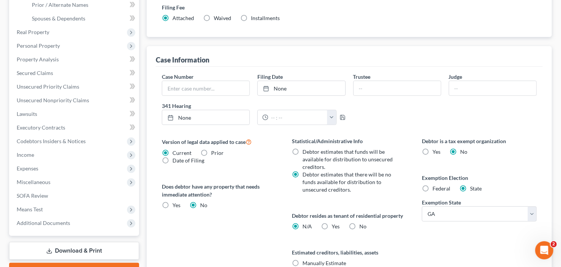
scroll to position [253, 0]
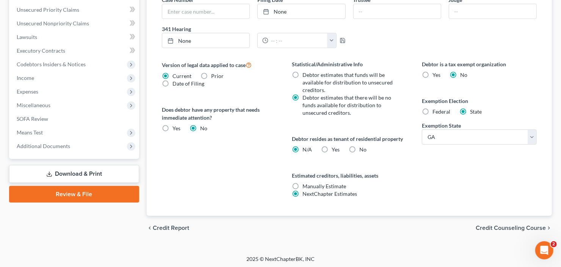
click at [359, 150] on label "No" at bounding box center [362, 150] width 7 height 8
click at [362, 150] on input "No" at bounding box center [364, 148] width 5 height 5
radio input "true"
radio input "false"
click at [441, 192] on div "Debtor is a tax exempt organization Yes No Exemption Election Federal State Exe…" at bounding box center [479, 138] width 130 height 156
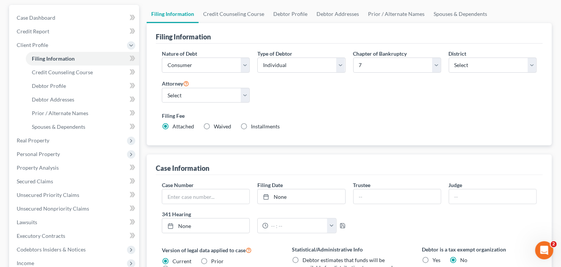
scroll to position [41, 0]
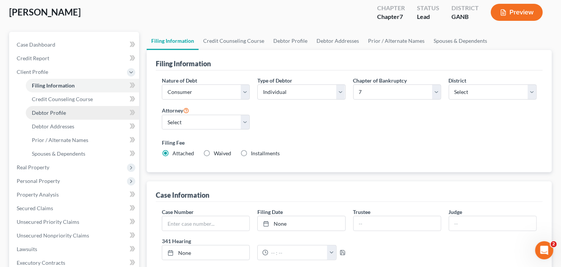
click at [45, 111] on span "Debtor Profile" at bounding box center [49, 112] width 34 height 6
select select "1"
select select "3"
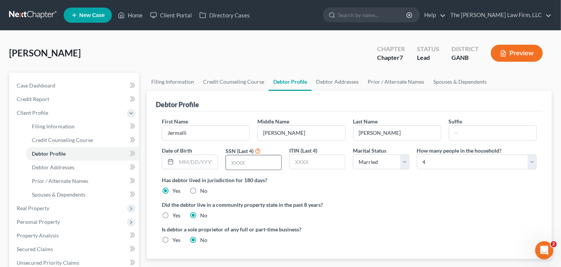
click at [268, 163] on input "text" at bounding box center [253, 162] width 55 height 14
click at [247, 155] on input "text" at bounding box center [253, 162] width 55 height 14
type input "3777"
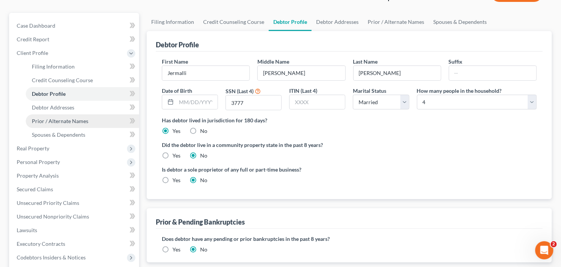
scroll to position [61, 0]
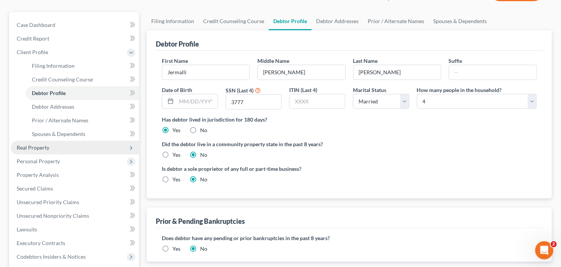
click at [78, 145] on span "Real Property" at bounding box center [75, 148] width 128 height 14
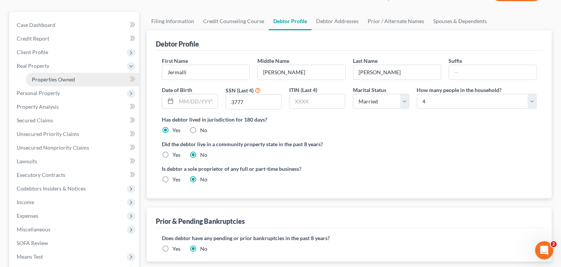
click at [70, 81] on span "Properties Owned" at bounding box center [53, 79] width 43 height 6
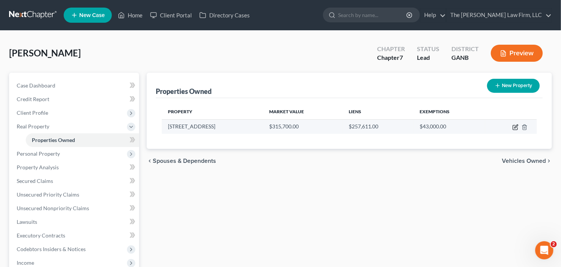
click at [513, 129] on icon "button" at bounding box center [515, 127] width 5 height 5
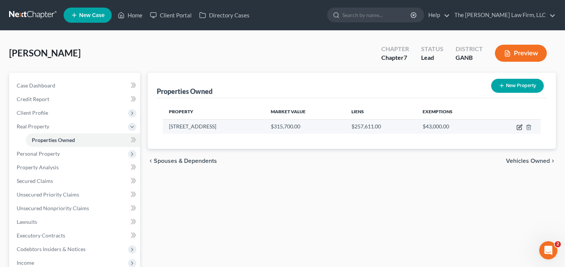
select select "10"
select select "42"
select select "0"
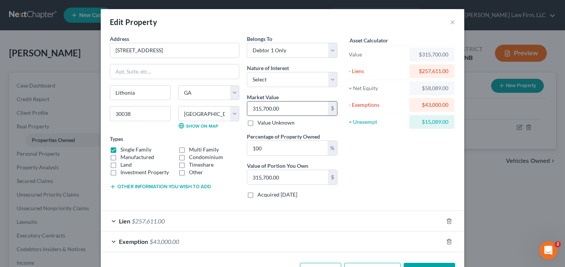
click at [280, 112] on input "315,700.00" at bounding box center [287, 109] width 81 height 14
type input "2"
type input "2.00"
type input "29"
type input "29.00"
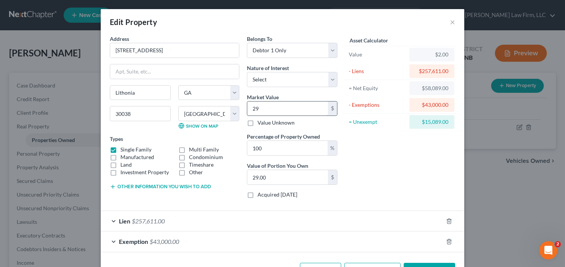
type input "299"
type input "299.00"
type input "2999"
type input "2,999.00"
type input "2,9999"
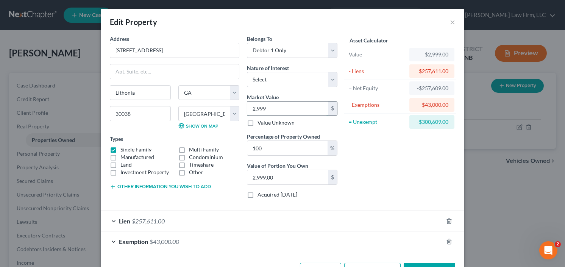
type input "29,999.00"
type input "29,9999"
type input "299,999.00"
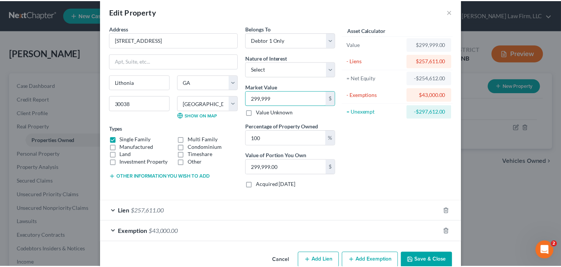
scroll to position [25, 0]
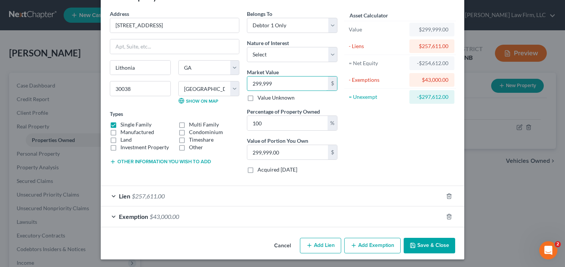
type input "299,999"
click at [427, 245] on button "Save & Close" at bounding box center [430, 246] width 52 height 16
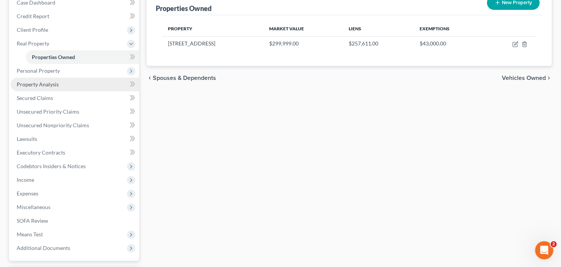
scroll to position [91, 0]
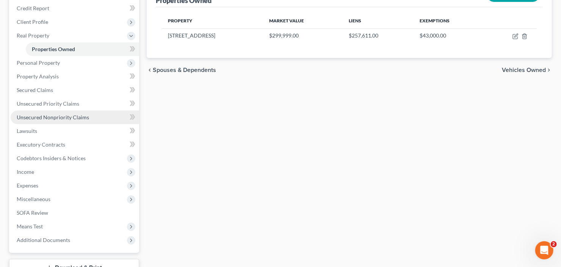
click at [40, 117] on span "Unsecured Nonpriority Claims" at bounding box center [53, 117] width 72 height 6
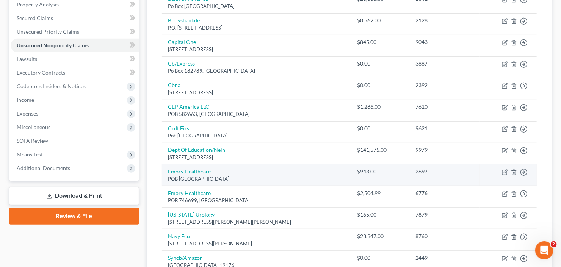
scroll to position [91, 0]
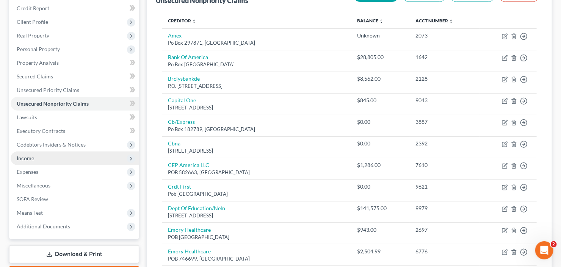
drag, startPoint x: 33, startPoint y: 153, endPoint x: 38, endPoint y: 153, distance: 4.5
click at [33, 153] on span "Income" at bounding box center [75, 159] width 128 height 14
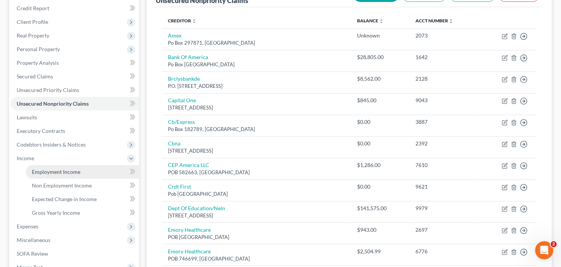
click at [69, 169] on span "Employment Income" at bounding box center [56, 172] width 48 height 6
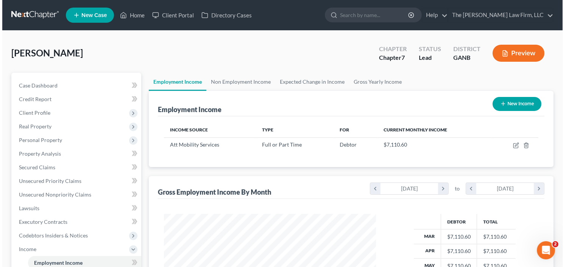
scroll to position [135, 227]
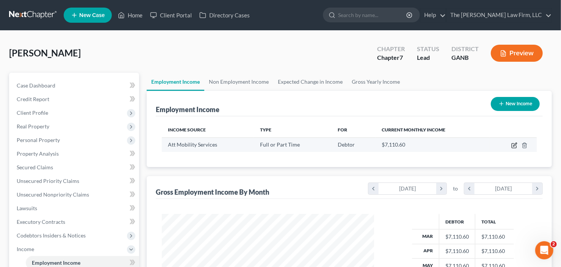
click at [513, 145] on icon "button" at bounding box center [514, 145] width 6 height 6
select select "0"
select select "26"
select select "0"
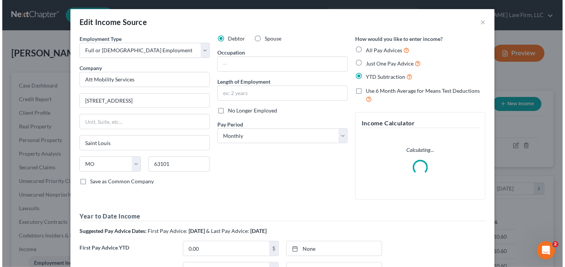
scroll to position [135, 229]
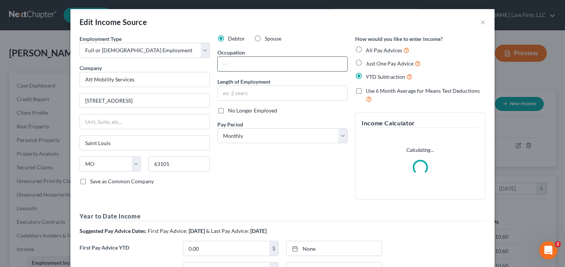
click at [254, 64] on input "text" at bounding box center [283, 64] width 130 height 14
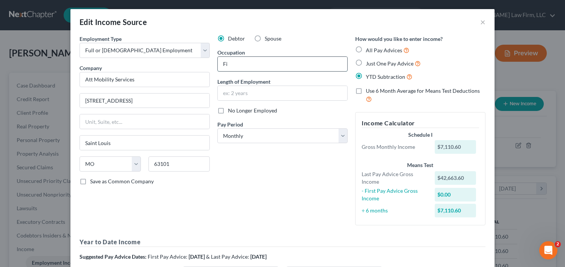
type input "F"
type input "Senior Asso"
type input "S"
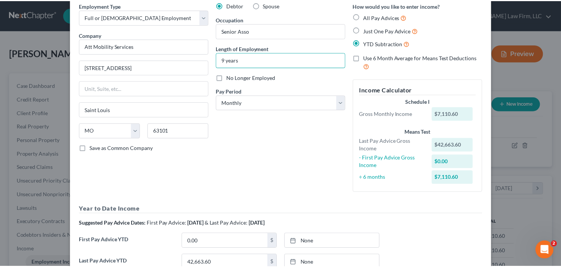
scroll to position [132, 0]
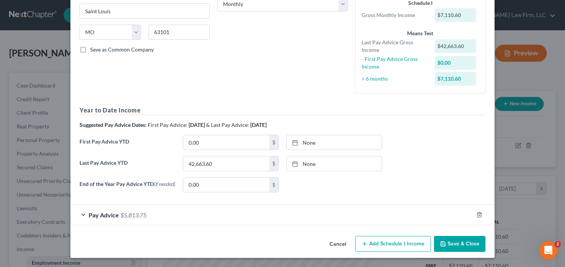
type input "9 years"
click at [457, 248] on button "Save & Close" at bounding box center [460, 244] width 52 height 16
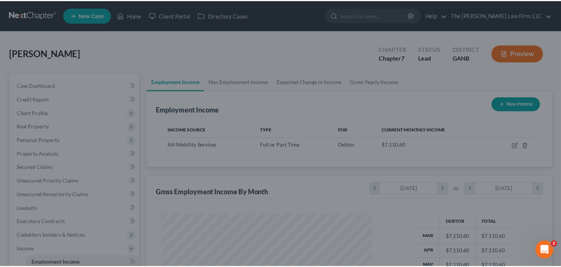
scroll to position [378681, 378589]
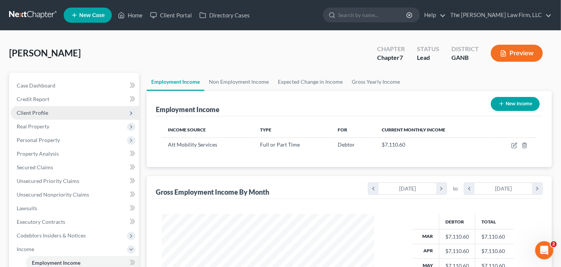
click at [43, 109] on span "Client Profile" at bounding box center [32, 112] width 31 height 6
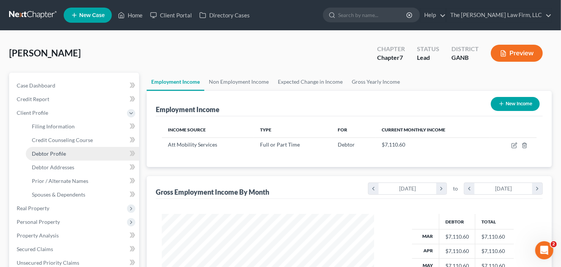
click at [48, 150] on span "Debtor Profile" at bounding box center [49, 153] width 34 height 6
select select "1"
select select "3"
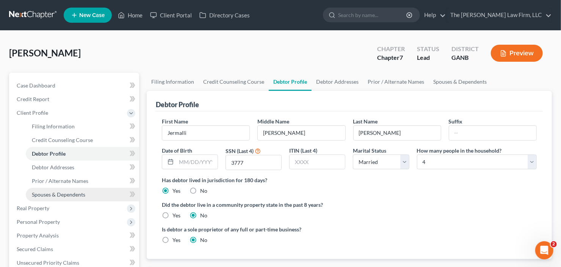
drag, startPoint x: 52, startPoint y: 195, endPoint x: 68, endPoint y: 193, distance: 16.1
click at [53, 195] on span "Spouses & Dependents" at bounding box center [58, 194] width 53 height 6
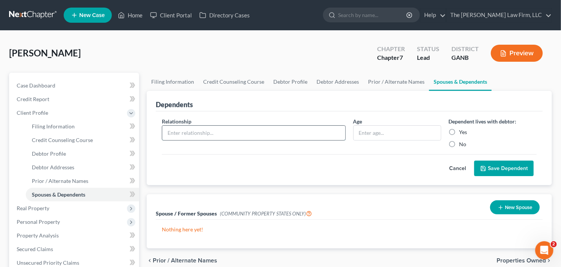
click at [270, 132] on input "text" at bounding box center [253, 133] width 183 height 14
type input "Child"
type input "6"
click at [459, 131] on label "Yes" at bounding box center [463, 132] width 8 height 8
click at [462, 131] on input "Yes" at bounding box center [464, 130] width 5 height 5
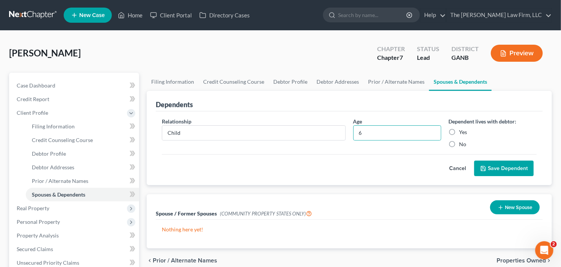
radio input "true"
click at [491, 168] on button "Save Dependent" at bounding box center [503, 169] width 59 height 16
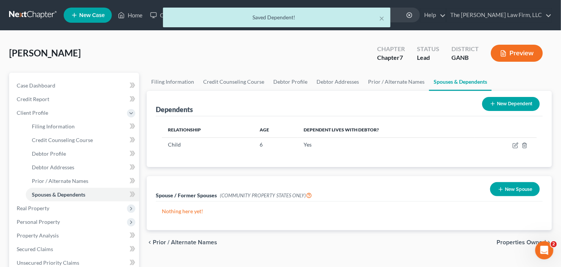
click at [516, 95] on div "New Dependent" at bounding box center [511, 104] width 64 height 20
click at [516, 102] on button "New Dependent" at bounding box center [511, 104] width 58 height 14
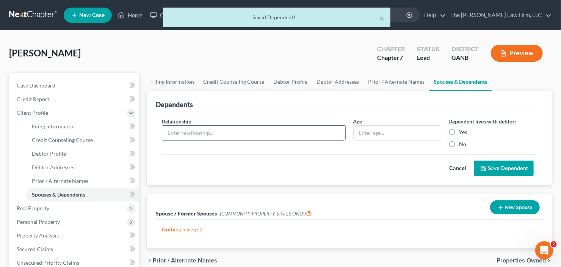
click at [247, 132] on input "text" at bounding box center [253, 133] width 183 height 14
type input "Child"
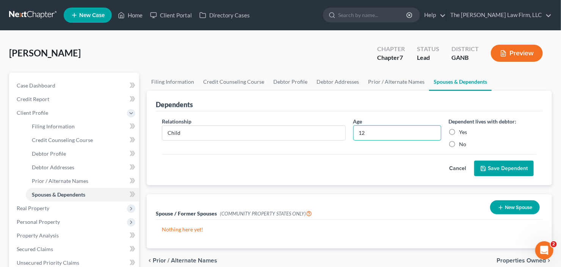
type input "12"
click at [459, 131] on label "Yes" at bounding box center [463, 132] width 8 height 8
click at [462, 131] on input "Yes" at bounding box center [464, 130] width 5 height 5
radio input "true"
click at [510, 164] on button "Save Dependent" at bounding box center [503, 169] width 59 height 16
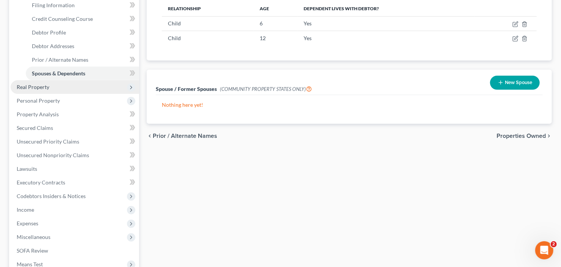
scroll to position [182, 0]
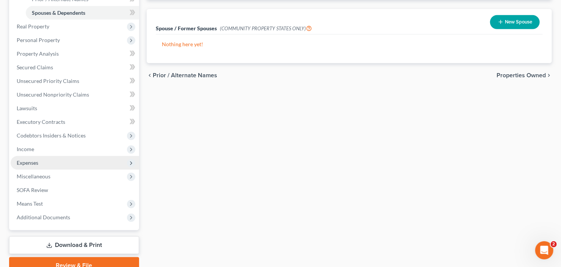
click at [52, 163] on span "Expenses" at bounding box center [75, 163] width 128 height 14
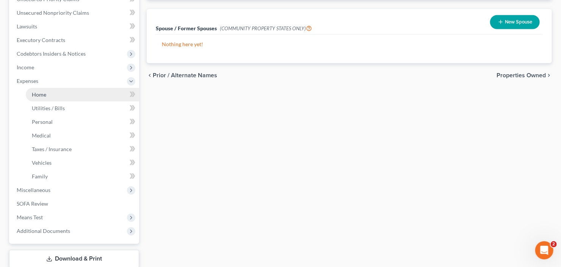
click at [50, 96] on link "Home" at bounding box center [82, 95] width 113 height 14
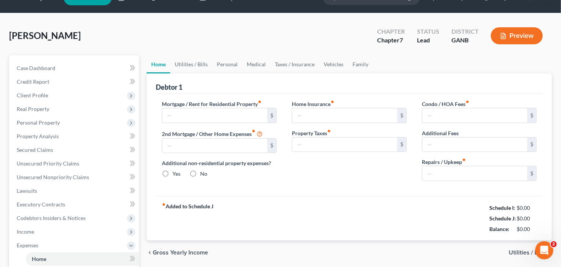
type input "0.00"
radio input "true"
type input "0.00"
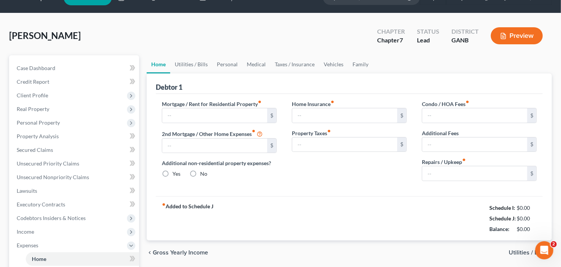
type input "0.00"
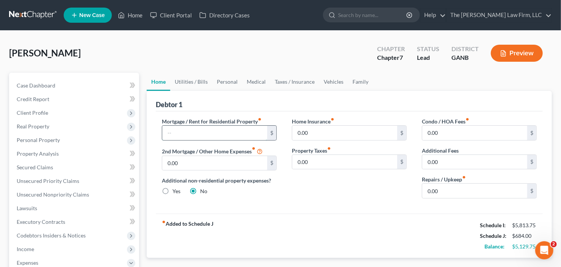
click at [183, 136] on input "text" at bounding box center [214, 133] width 105 height 14
type input "2,175"
click at [464, 190] on input "0.00" at bounding box center [474, 191] width 105 height 14
click at [333, 81] on link "Vehicles" at bounding box center [333, 82] width 29 height 18
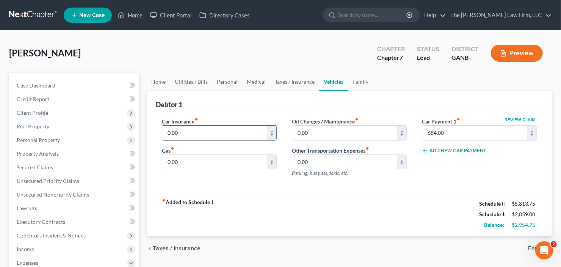
click at [202, 129] on input "0.00" at bounding box center [214, 133] width 105 height 14
type input "584"
click at [196, 155] on input "0.00" at bounding box center [214, 162] width 105 height 14
type input "400"
click at [193, 84] on link "Utilities / Bills" at bounding box center [191, 82] width 42 height 18
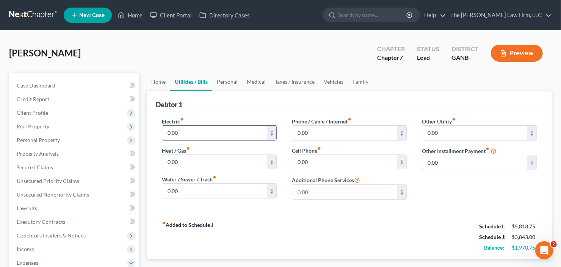
drag, startPoint x: 217, startPoint y: 135, endPoint x: 214, endPoint y: 131, distance: 5.3
click at [217, 135] on input "0.00" at bounding box center [214, 133] width 105 height 14
type input "400"
type input "75"
type input "350"
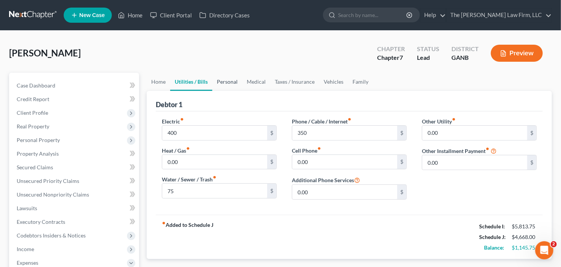
click at [237, 80] on link "Personal" at bounding box center [227, 82] width 30 height 18
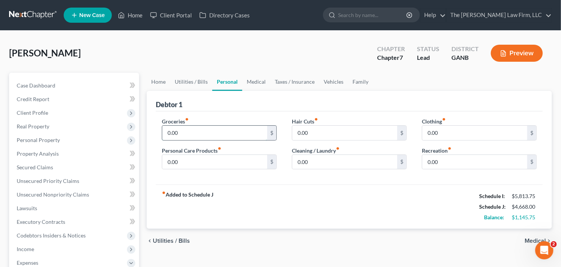
click at [216, 126] on input "0.00" at bounding box center [214, 133] width 105 height 14
type input "1,000"
type input "100"
type input "50"
type input "25"
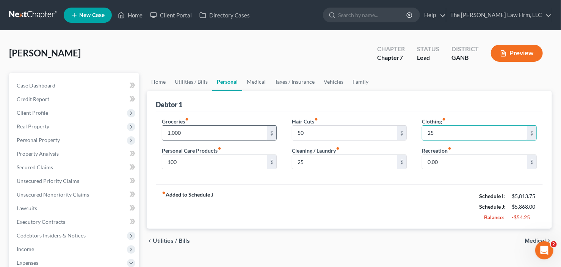
type input "25"
click at [174, 82] on link "Utilities / Bills" at bounding box center [191, 82] width 42 height 18
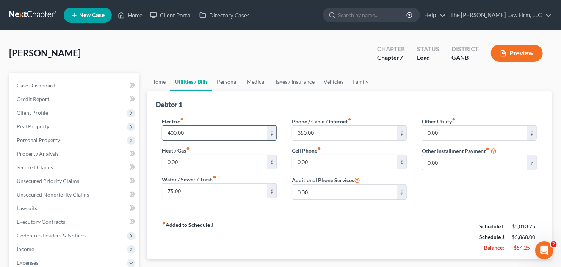
click at [205, 128] on input "400.00" at bounding box center [214, 133] width 105 height 14
type input "300"
click at [233, 83] on link "Personal" at bounding box center [227, 82] width 30 height 18
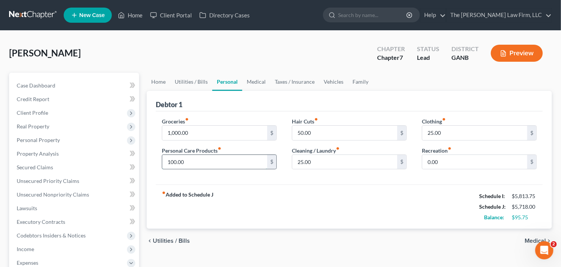
click at [208, 161] on input "100.00" at bounding box center [214, 162] width 105 height 14
type input "195.00"
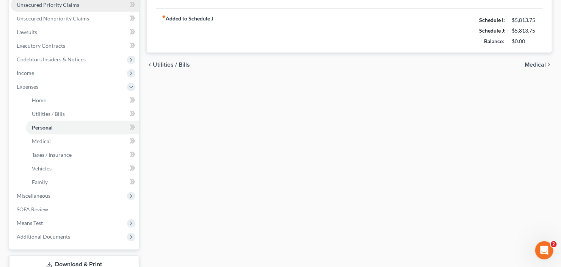
scroll to position [212, 0]
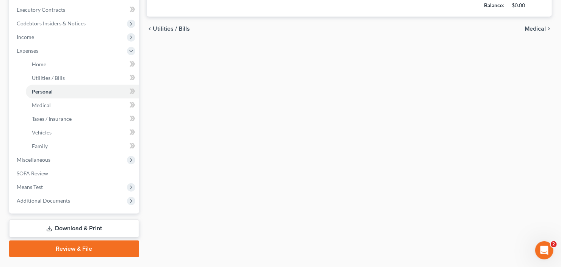
type input "50.75"
drag, startPoint x: 51, startPoint y: 40, endPoint x: 55, endPoint y: 43, distance: 4.6
click at [51, 40] on span "Income" at bounding box center [75, 37] width 128 height 14
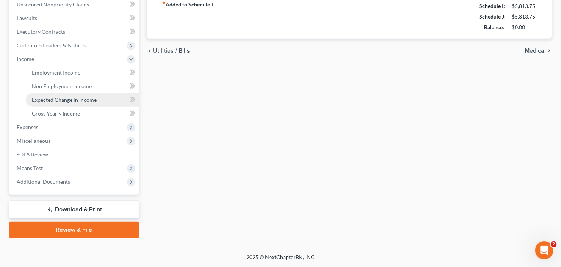
scroll to position [189, 0]
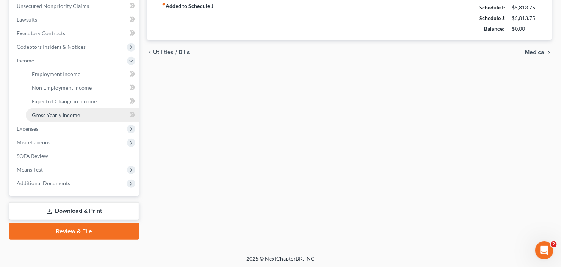
click at [62, 113] on span "Gross Yearly Income" at bounding box center [56, 115] width 48 height 6
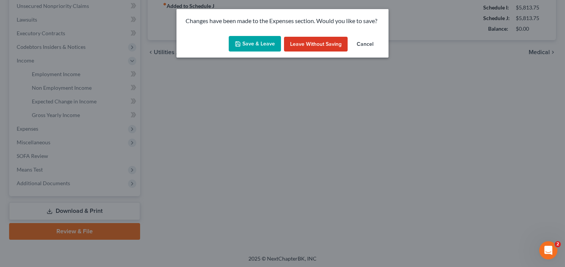
click at [247, 45] on button "Save & Leave" at bounding box center [255, 44] width 52 height 16
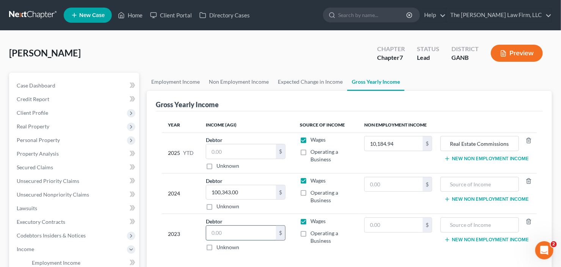
click at [238, 232] on input "text" at bounding box center [241, 233] width 70 height 14
type input "80,000.00"
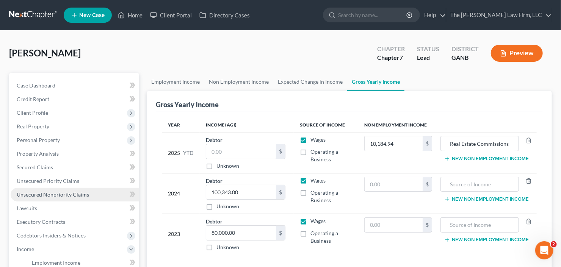
click at [46, 194] on span "Unsecured Nonpriority Claims" at bounding box center [53, 194] width 72 height 6
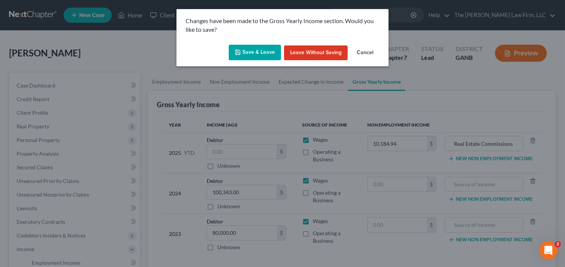
click at [253, 49] on button "Save & Leave" at bounding box center [255, 53] width 52 height 16
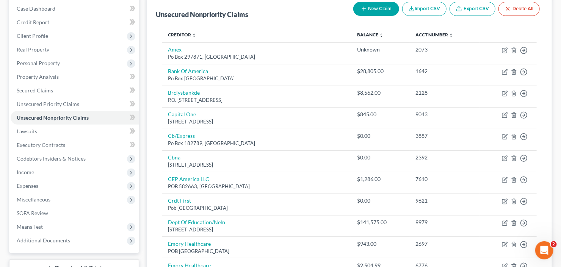
scroll to position [91, 0]
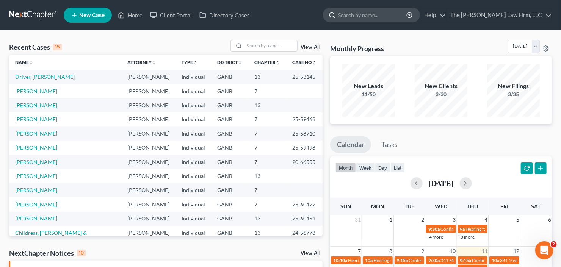
click at [369, 17] on input "search" at bounding box center [372, 15] width 69 height 14
type input "leflore"
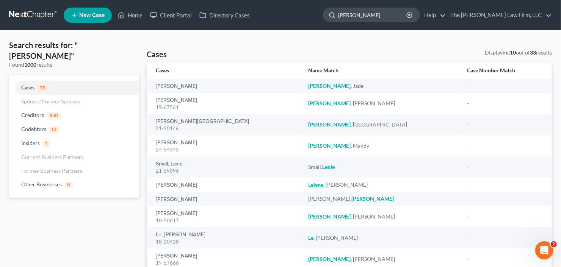
click at [395, 12] on input "leflore" at bounding box center [372, 15] width 69 height 14
click at [365, 17] on input "leflore" at bounding box center [372, 15] width 69 height 14
click at [370, 16] on input "leflore" at bounding box center [372, 15] width 69 height 14
click at [330, 22] on ul "New Case Home Client Portal Directory Cases leflore - No Result - Codebtors Jay…" at bounding box center [308, 15] width 488 height 20
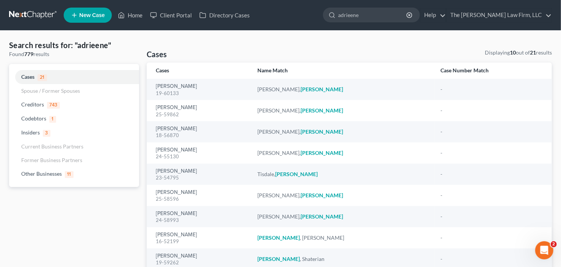
type input "adrieene"
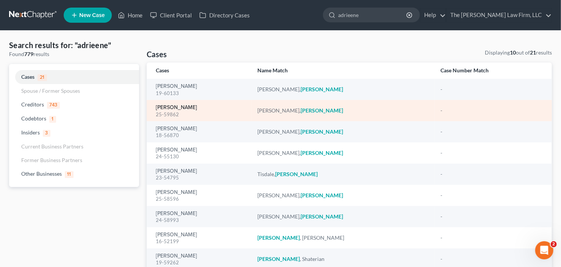
click at [167, 108] on link "Rogers, Adrienne" at bounding box center [176, 107] width 41 height 5
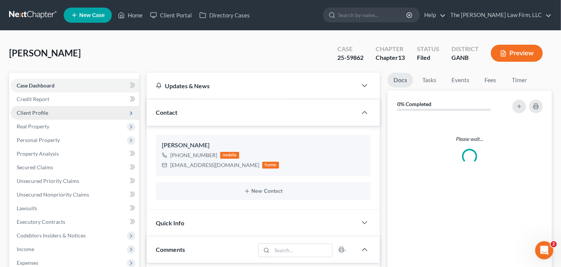
click at [48, 112] on span "Client Profile" at bounding box center [75, 113] width 128 height 14
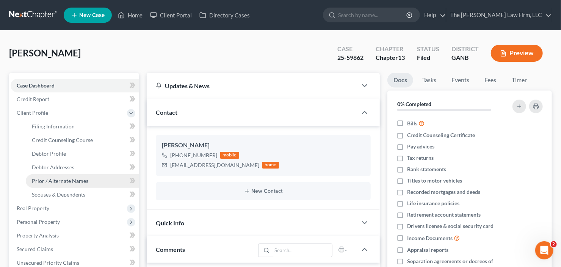
click at [65, 181] on span "Prior / Alternate Names" at bounding box center [60, 181] width 56 height 6
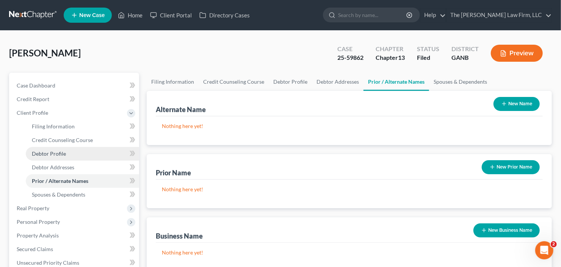
click at [53, 152] on span "Debtor Profile" at bounding box center [49, 153] width 34 height 6
select select "1"
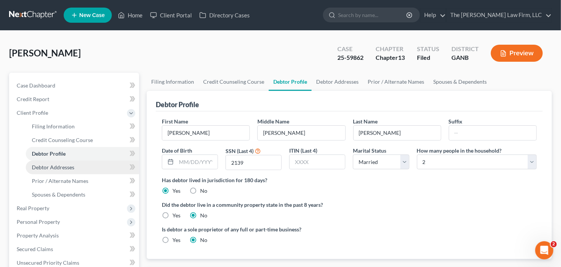
click at [50, 170] on link "Debtor Addresses" at bounding box center [82, 168] width 113 height 14
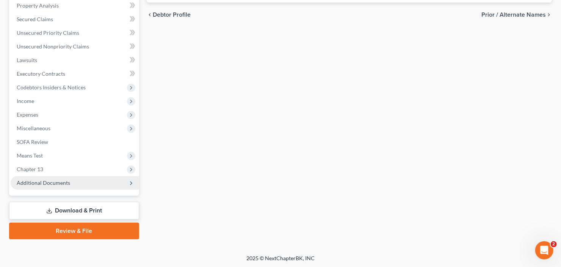
click at [41, 180] on span "Additional Documents" at bounding box center [43, 183] width 53 height 6
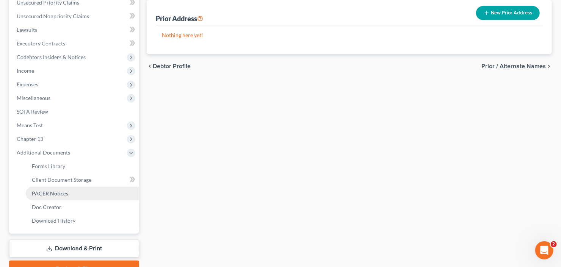
click at [54, 194] on span "PACER Notices" at bounding box center [50, 193] width 36 height 6
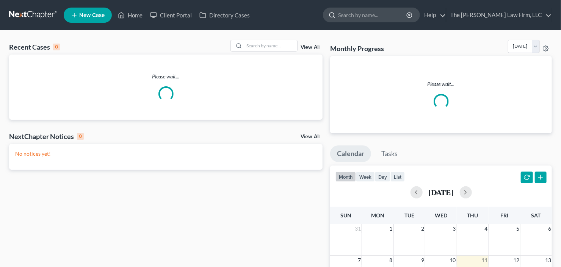
click at [403, 10] on input "search" at bounding box center [372, 15] width 69 height 14
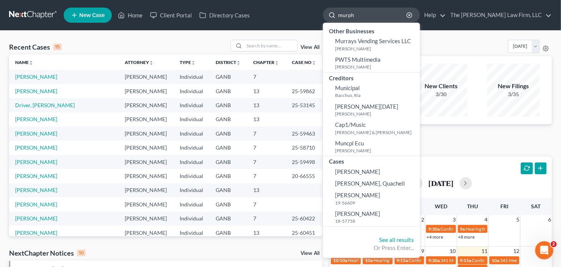
type input "murph"
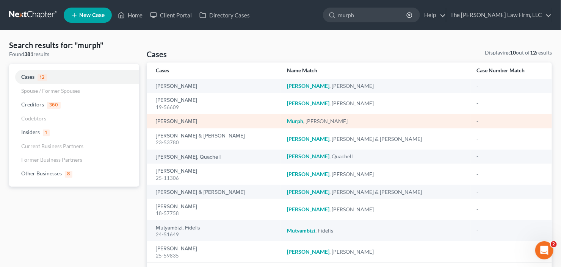
click at [153, 122] on td "[PERSON_NAME]" at bounding box center [214, 121] width 134 height 14
click at [171, 120] on link "[PERSON_NAME]" at bounding box center [176, 121] width 41 height 5
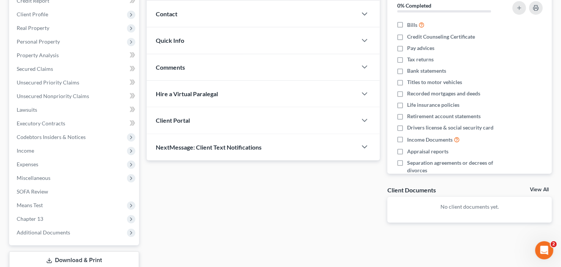
scroll to position [121, 0]
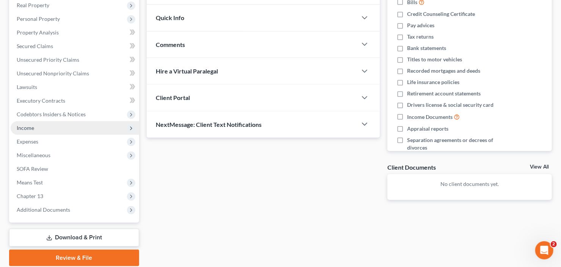
click at [44, 128] on span "Income" at bounding box center [75, 128] width 128 height 14
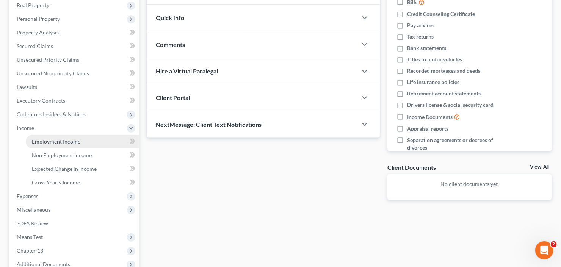
click at [58, 142] on span "Employment Income" at bounding box center [56, 141] width 48 height 6
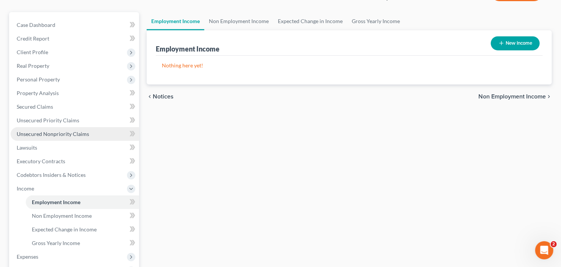
click at [58, 133] on span "Unsecured Nonpriority Claims" at bounding box center [53, 134] width 72 height 6
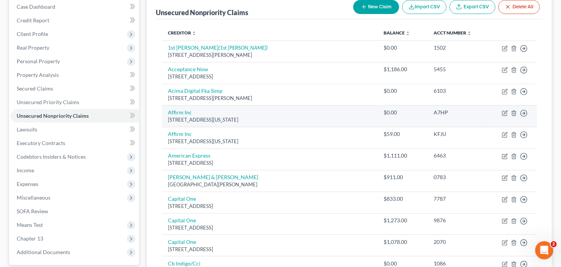
scroll to position [121, 0]
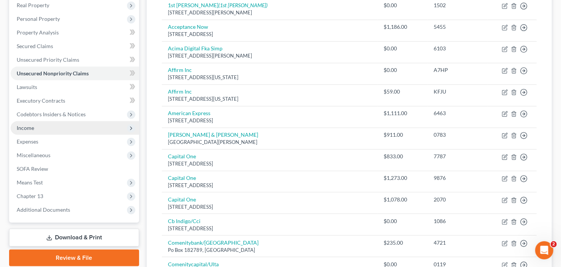
click at [39, 130] on span "Income" at bounding box center [75, 128] width 128 height 14
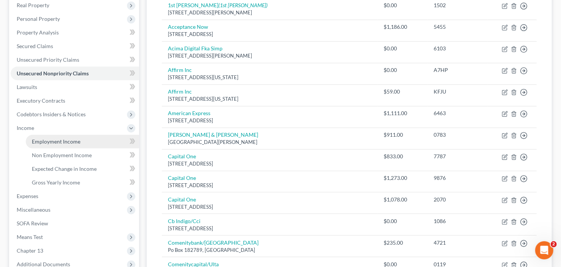
click at [48, 142] on span "Employment Income" at bounding box center [56, 141] width 48 height 6
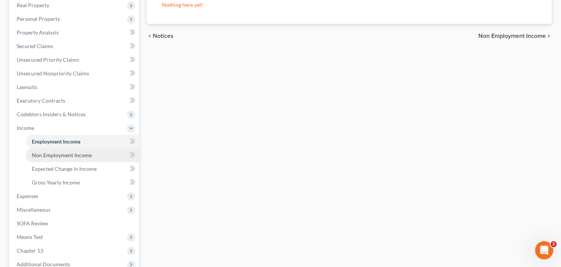
click at [41, 154] on span "Non Employment Income" at bounding box center [62, 155] width 60 height 6
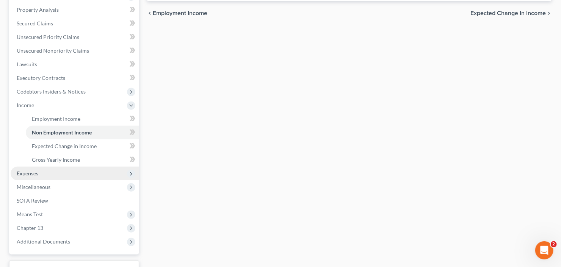
scroll to position [182, 0]
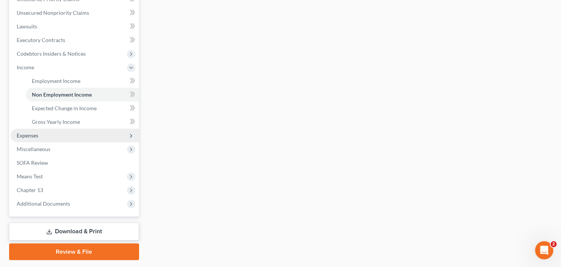
click at [47, 139] on span "Expenses" at bounding box center [75, 136] width 128 height 14
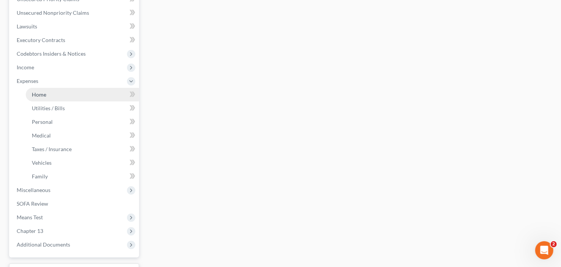
click at [56, 97] on link "Home" at bounding box center [82, 95] width 113 height 14
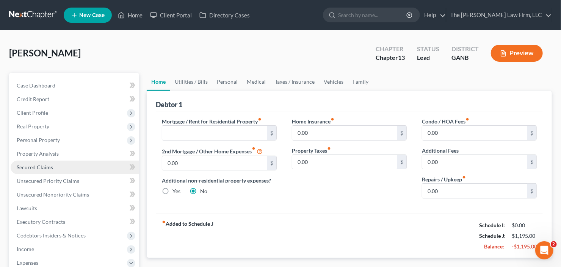
click at [37, 164] on span "Secured Claims" at bounding box center [35, 167] width 36 height 6
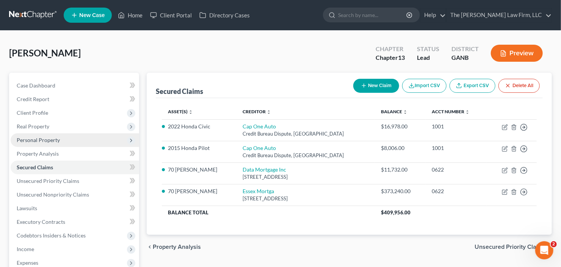
click at [53, 142] on span "Personal Property" at bounding box center [38, 140] width 43 height 6
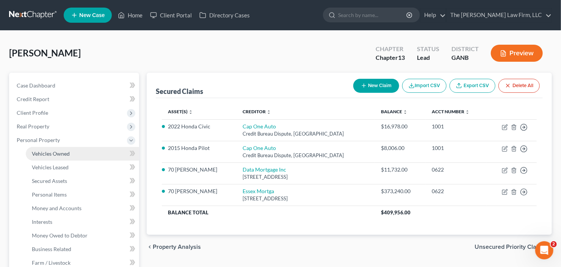
click at [57, 150] on span "Vehicles Owned" at bounding box center [51, 153] width 38 height 6
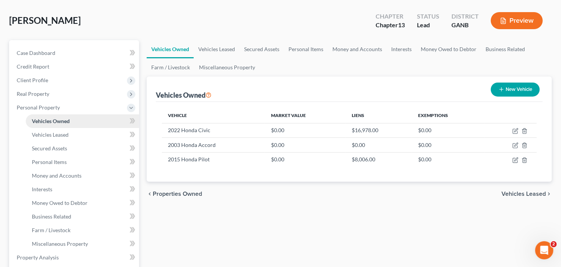
scroll to position [61, 0]
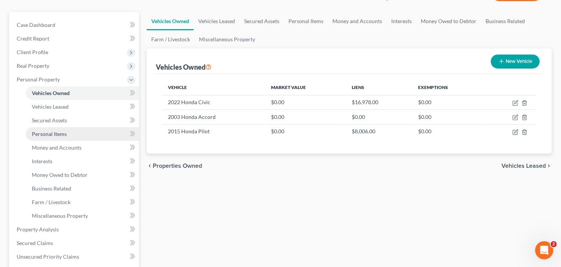
click at [56, 135] on span "Personal Items" at bounding box center [49, 134] width 35 height 6
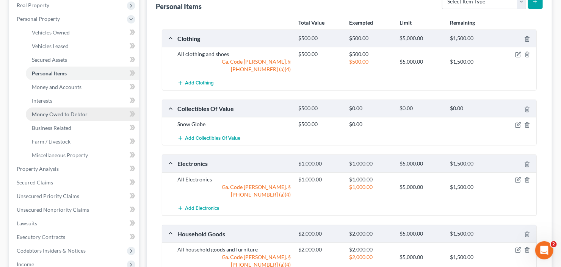
click at [52, 114] on span "Money Owed to Debtor" at bounding box center [60, 114] width 56 height 6
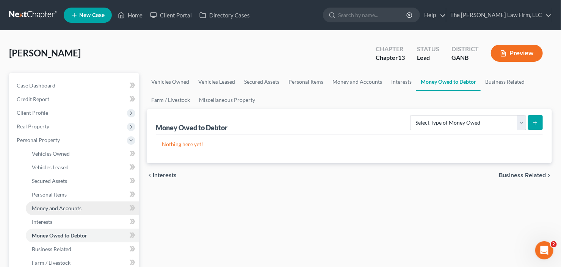
click at [52, 206] on span "Money and Accounts" at bounding box center [57, 208] width 50 height 6
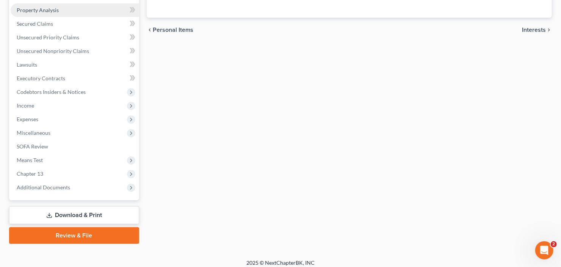
scroll to position [284, 0]
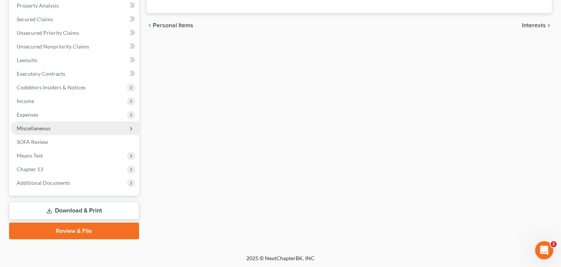
click at [52, 127] on span "Miscellaneous" at bounding box center [75, 129] width 128 height 14
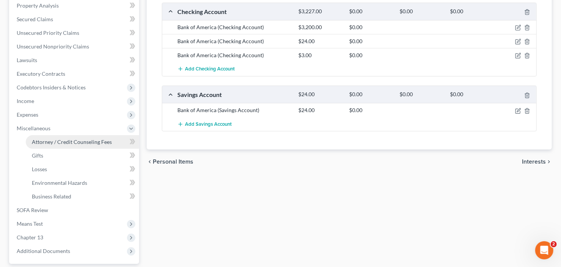
click at [75, 143] on span "Attorney / Credit Counseling Fees" at bounding box center [72, 142] width 80 height 6
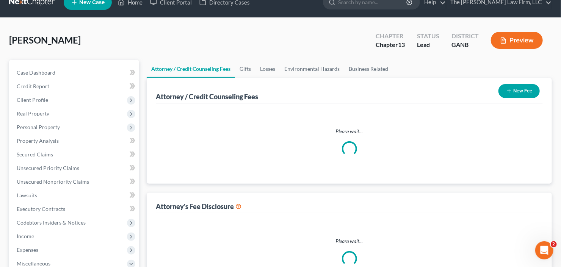
select select "2"
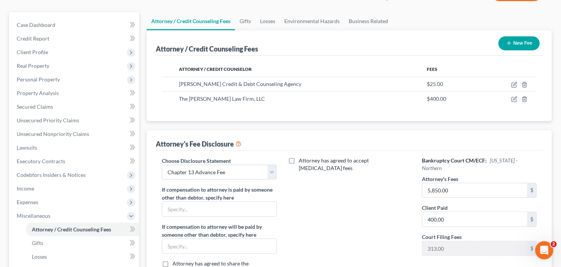
scroll to position [91, 0]
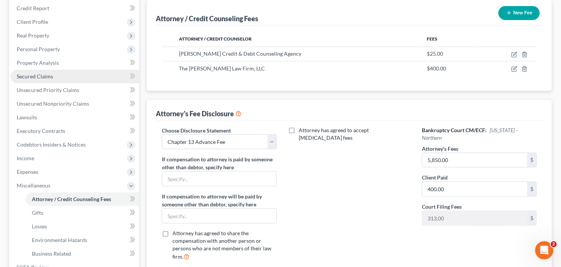
click at [36, 81] on link "Secured Claims" at bounding box center [75, 77] width 128 height 14
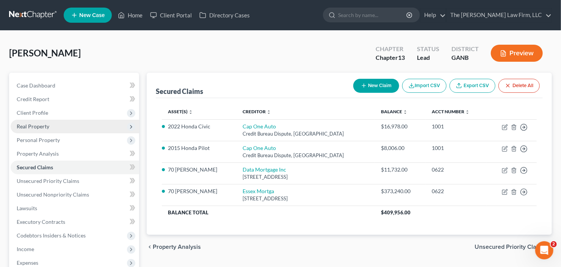
click at [71, 127] on span "Real Property" at bounding box center [75, 127] width 128 height 14
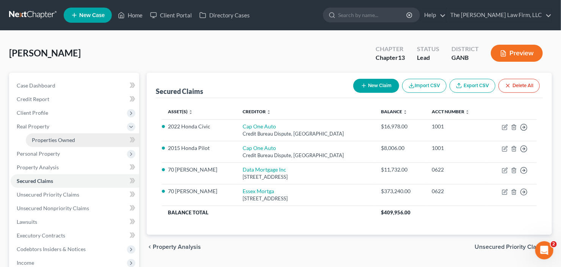
click at [73, 139] on span "Properties Owned" at bounding box center [53, 140] width 43 height 6
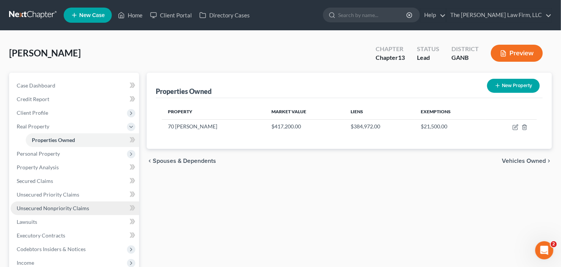
click at [58, 212] on link "Unsecured Nonpriority Claims" at bounding box center [75, 209] width 128 height 14
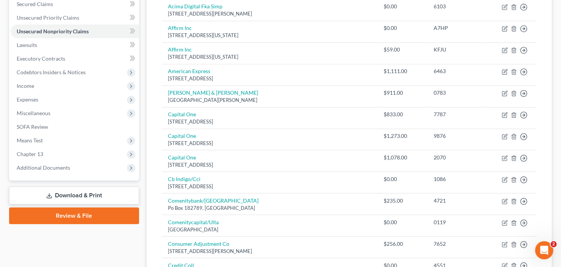
scroll to position [121, 0]
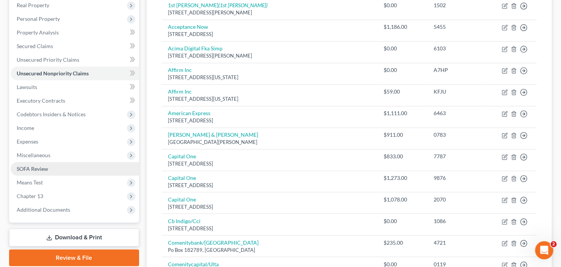
click at [39, 169] on span "SOFA Review" at bounding box center [32, 169] width 31 height 6
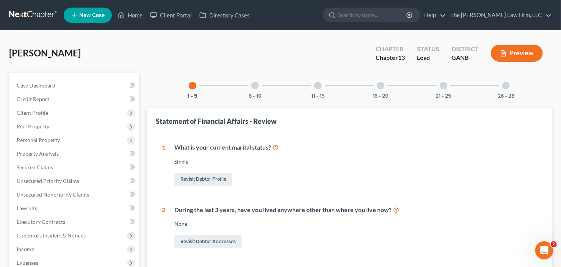
click at [508, 86] on div at bounding box center [506, 86] width 8 height 8
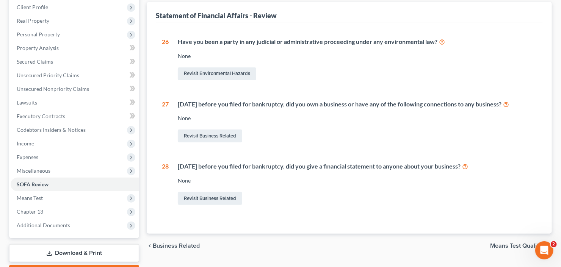
scroll to position [91, 0]
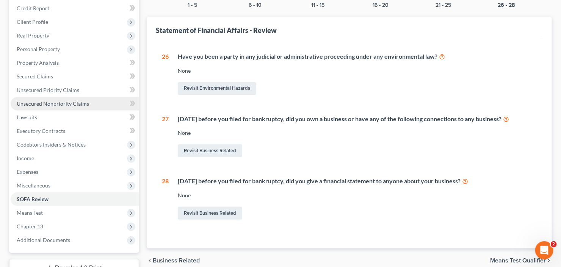
drag, startPoint x: 44, startPoint y: 105, endPoint x: 75, endPoint y: 103, distance: 30.7
click at [44, 105] on span "Unsecured Nonpriority Claims" at bounding box center [53, 103] width 72 height 6
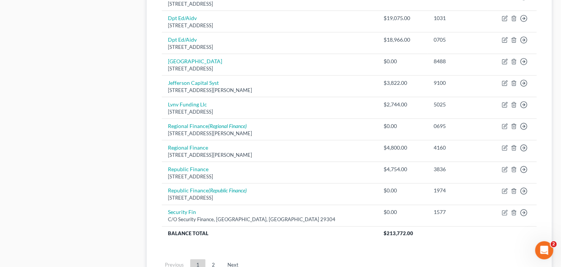
scroll to position [545, 0]
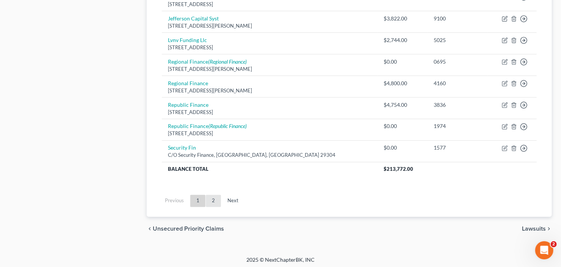
click at [212, 198] on link "2" at bounding box center [213, 201] width 15 height 12
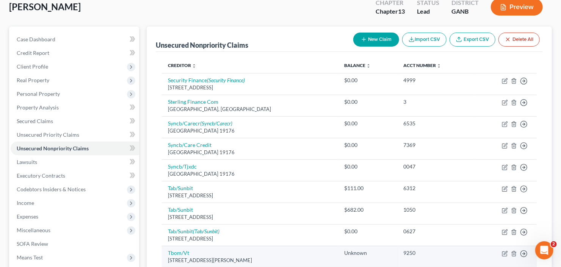
scroll to position [35, 0]
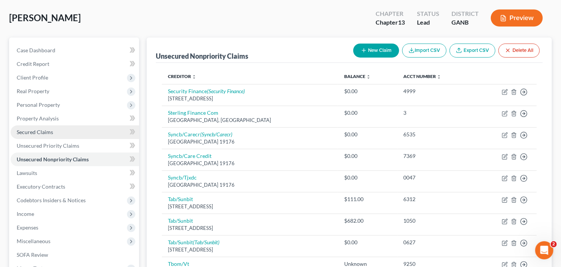
click at [35, 133] on span "Secured Claims" at bounding box center [35, 132] width 36 height 6
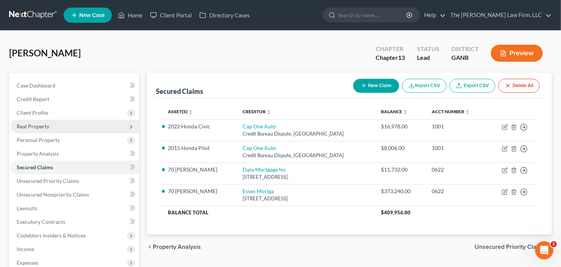
click at [35, 128] on span "Real Property" at bounding box center [33, 126] width 33 height 6
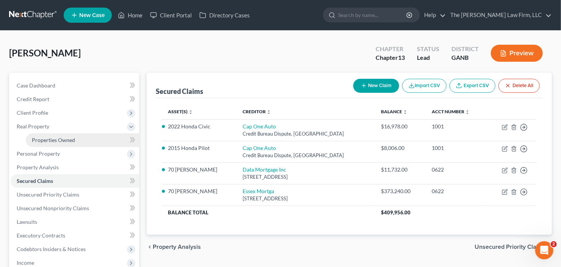
click at [56, 139] on span "Properties Owned" at bounding box center [53, 140] width 43 height 6
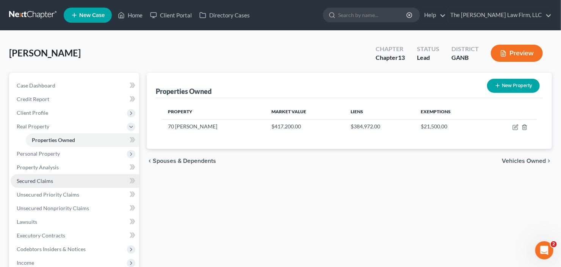
drag, startPoint x: 27, startPoint y: 181, endPoint x: 45, endPoint y: 182, distance: 17.5
click at [27, 181] on span "Secured Claims" at bounding box center [35, 181] width 36 height 6
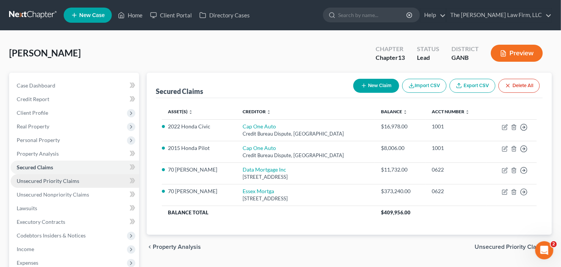
click at [38, 184] on link "Unsecured Priority Claims" at bounding box center [75, 181] width 128 height 14
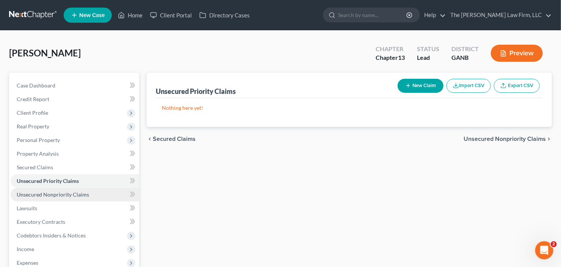
click at [57, 198] on link "Unsecured Nonpriority Claims" at bounding box center [75, 195] width 128 height 14
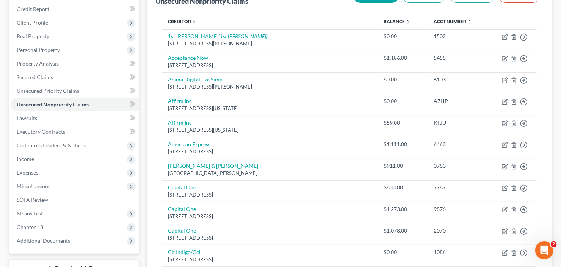
scroll to position [30, 0]
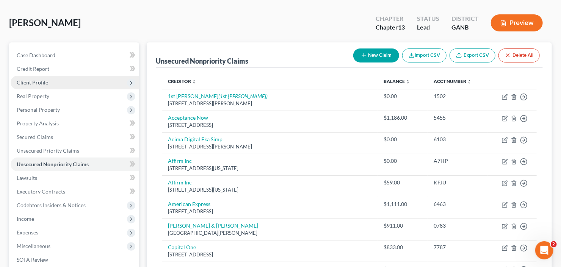
click at [62, 81] on span "Client Profile" at bounding box center [75, 83] width 128 height 14
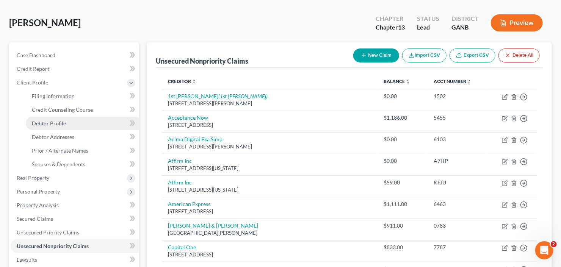
click at [54, 120] on span "Debtor Profile" at bounding box center [49, 123] width 34 height 6
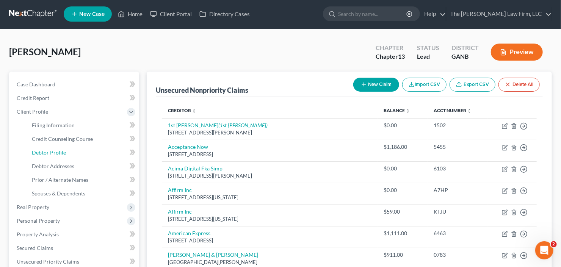
select select "0"
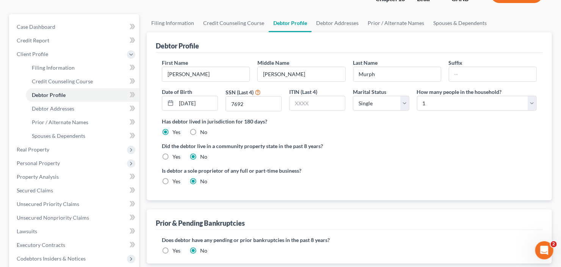
scroll to position [0, 0]
